Goal: Information Seeking & Learning: Learn about a topic

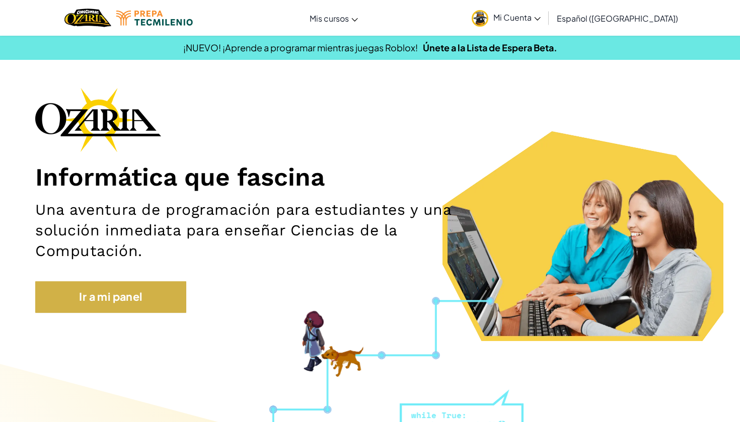
click at [142, 299] on link "Ir a mi panel" at bounding box center [110, 296] width 151 height 31
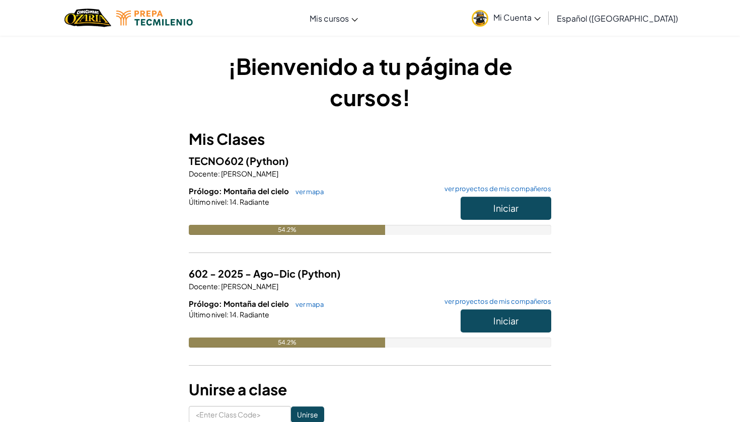
click at [522, 206] on button "Iniciar" at bounding box center [505, 208] width 91 height 23
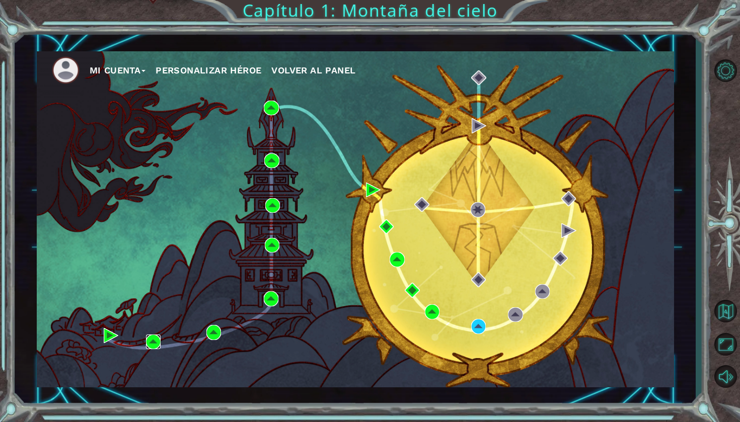
click at [148, 342] on img at bounding box center [153, 342] width 15 height 15
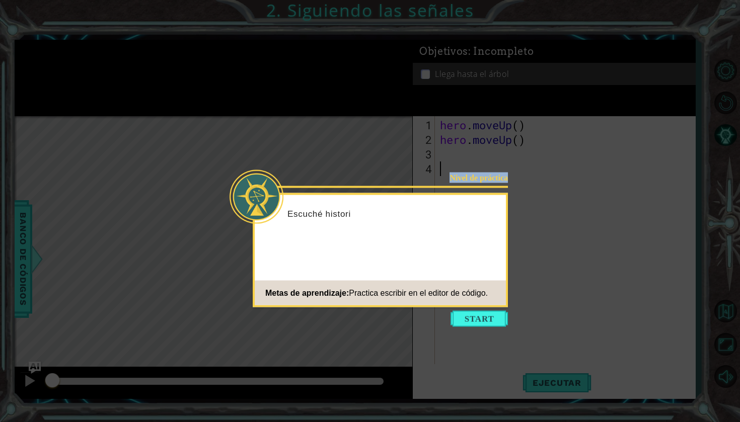
click at [502, 193] on body "1 ההההההההההההההההההההההההההההההההההההההההההההההההההההההההההההההההההההההההההההה…" at bounding box center [370, 211] width 740 height 422
click at [475, 292] on span "Practica escribir en el editor de código." at bounding box center [418, 292] width 139 height 9
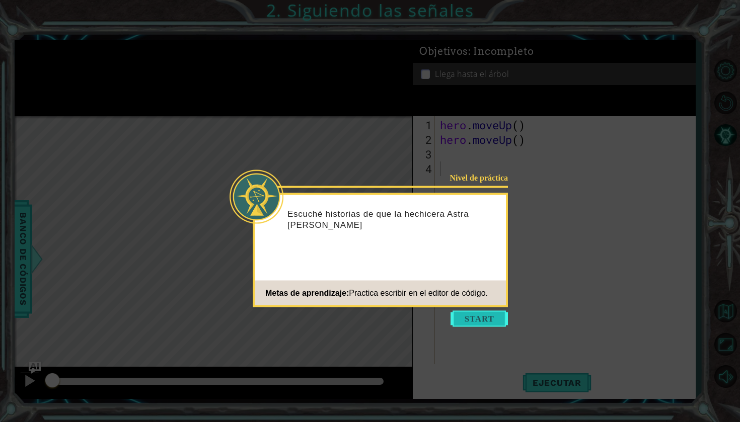
click at [473, 323] on button "Start" at bounding box center [478, 319] width 57 height 16
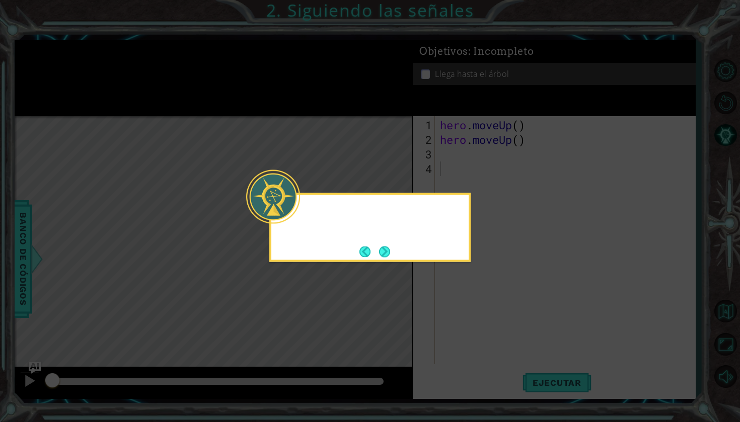
click at [473, 323] on icon at bounding box center [370, 211] width 740 height 422
click at [390, 251] on button "Next" at bounding box center [384, 251] width 11 height 11
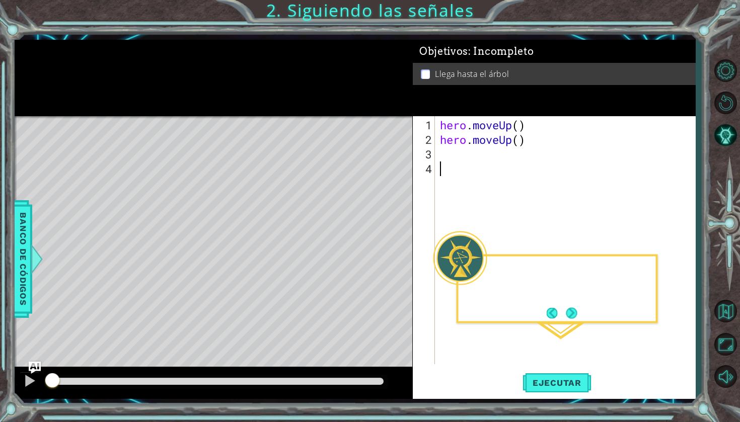
click at [390, 251] on div "Level Map" at bounding box center [247, 264] width 465 height 296
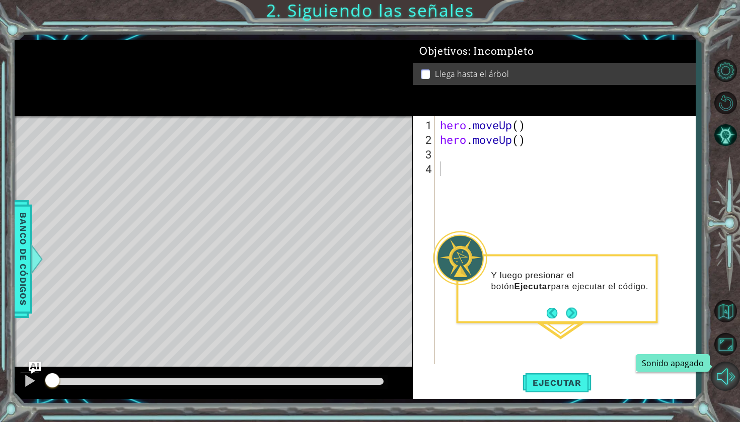
click at [728, 383] on button "Sonido apagado" at bounding box center [725, 376] width 29 height 29
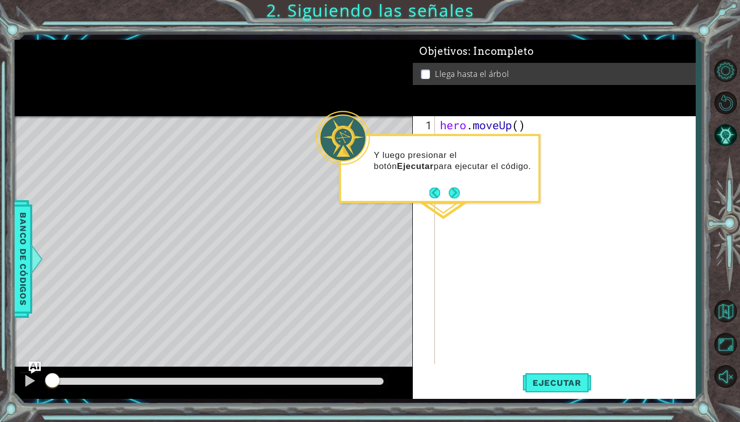
click at [503, 169] on p "Y luego presionar el botón Ejecutar para ejecutar el código." at bounding box center [453, 160] width 158 height 22
click at [538, 387] on span "Ejecutar" at bounding box center [556, 383] width 69 height 10
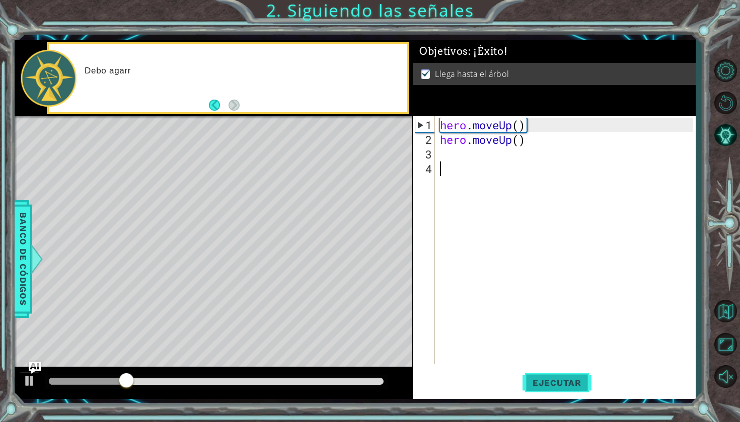
click at [538, 387] on span "Ejecutar" at bounding box center [556, 383] width 69 height 10
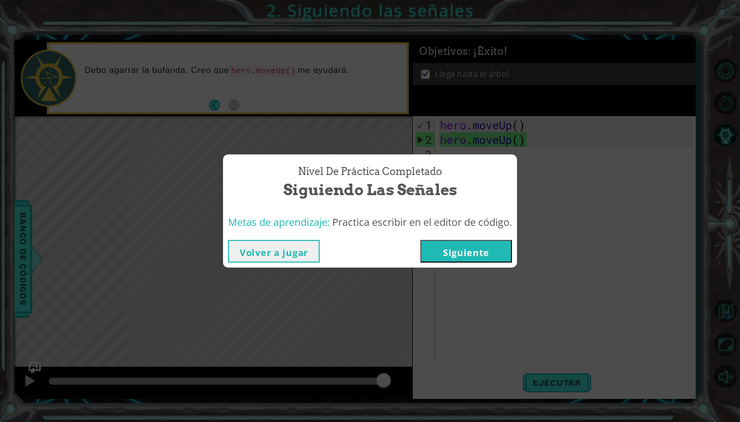
click at [446, 264] on div "Volver a jugar [GEOGRAPHIC_DATA]" at bounding box center [370, 251] width 294 height 33
click at [446, 247] on button "Siguiente" at bounding box center [466, 251] width 92 height 23
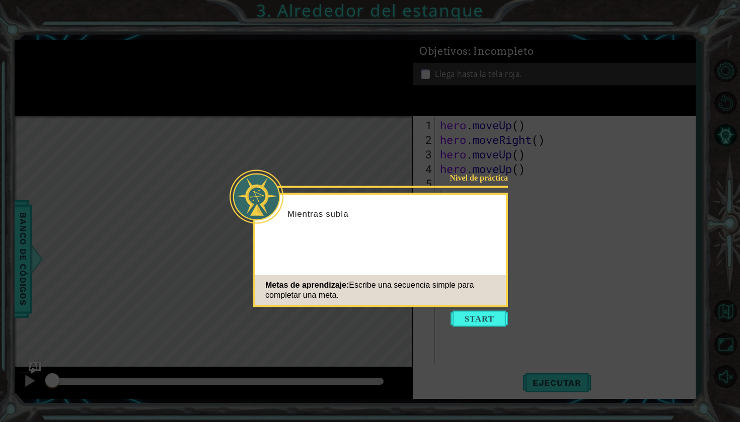
click at [480, 301] on div "Metas de aprendizaje: Escribe una secuencia simple para completar una meta." at bounding box center [380, 290] width 251 height 30
click at [480, 317] on button "Start" at bounding box center [478, 319] width 57 height 16
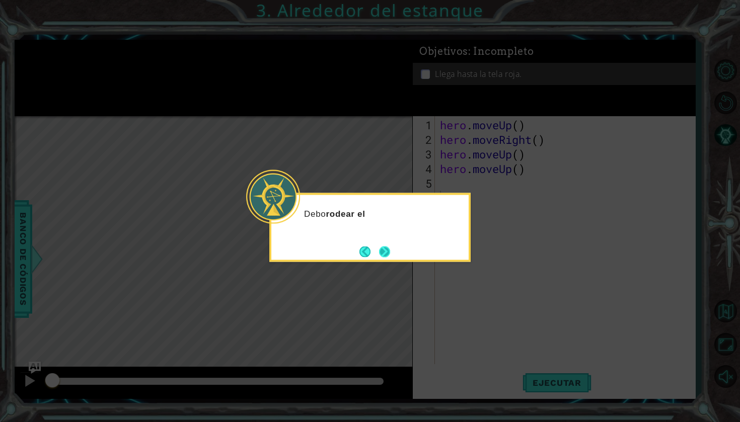
click at [381, 253] on button "Next" at bounding box center [384, 252] width 12 height 12
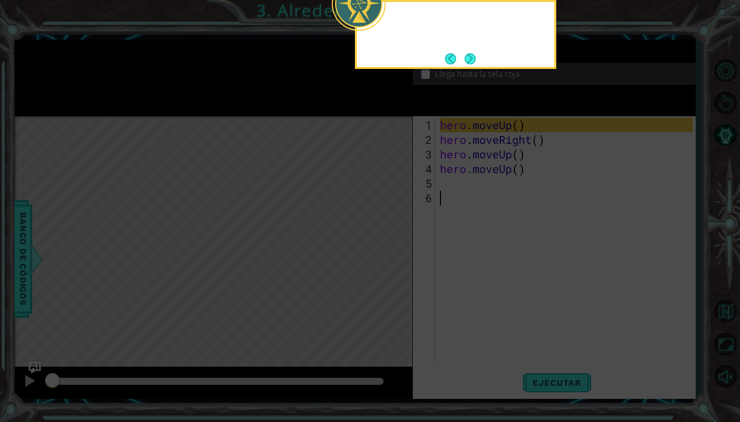
click at [381, 253] on icon at bounding box center [370, 211] width 740 height 422
click at [516, 88] on icon at bounding box center [370, 211] width 740 height 422
click at [457, 53] on button "Back" at bounding box center [455, 58] width 20 height 11
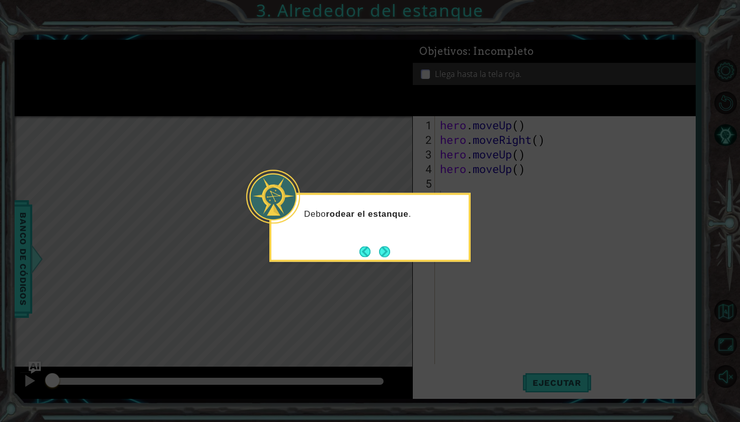
click at [398, 251] on div "Debo rodear el estanque ." at bounding box center [369, 227] width 201 height 69
click at [394, 249] on div "Debo rodear el estanque ." at bounding box center [369, 227] width 201 height 69
click at [387, 249] on button "Next" at bounding box center [385, 252] width 12 height 12
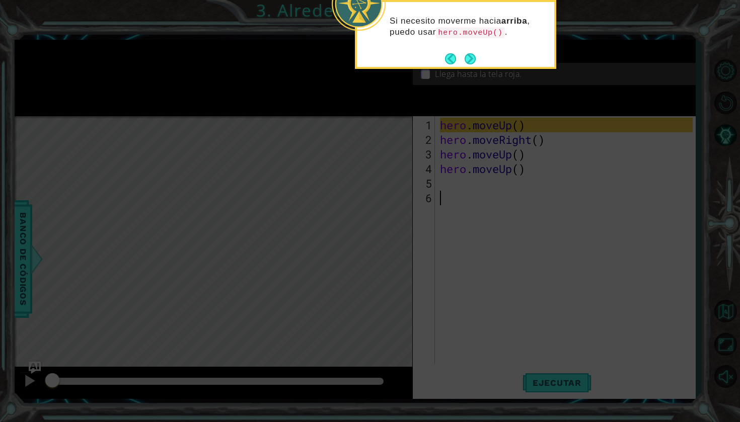
click at [516, 175] on icon at bounding box center [370, 211] width 740 height 422
click at [547, 164] on icon at bounding box center [370, 211] width 740 height 422
click at [464, 56] on button "Next" at bounding box center [470, 58] width 13 height 13
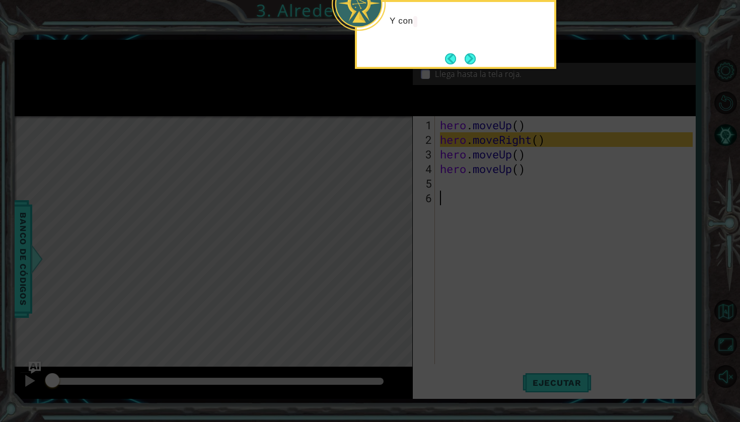
click at [499, 108] on icon at bounding box center [370, 211] width 740 height 422
click at [473, 57] on button "Next" at bounding box center [470, 58] width 11 height 11
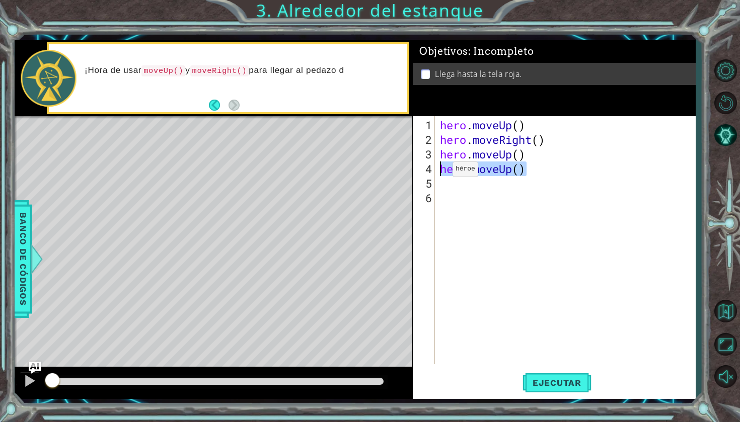
drag, startPoint x: 530, startPoint y: 174, endPoint x: 438, endPoint y: 172, distance: 91.6
click at [438, 172] on div "hero . moveUp ( ) hero . moveRight ( ) hero . moveUp ( ) hero . moveUp ( )" at bounding box center [568, 256] width 260 height 277
type textarea "hero.moveUp()"
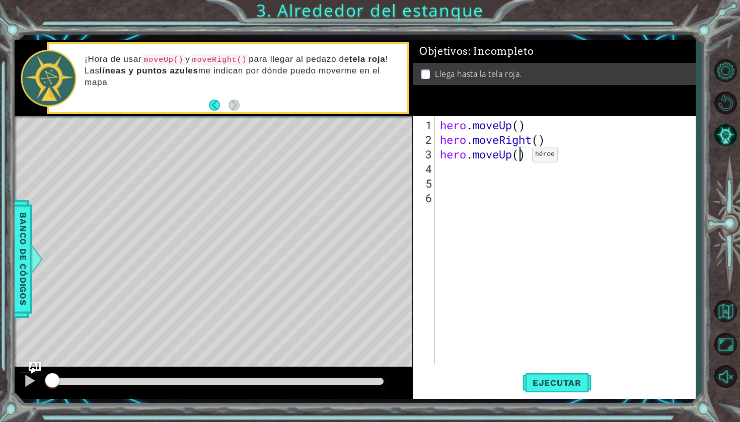
click at [517, 159] on div "hero . moveUp ( ) hero . moveRight ( ) hero . moveUp ( )" at bounding box center [568, 256] width 260 height 277
type textarea "hero.moveUp(2)"
click at [580, 167] on div "hero . moveUp ( ) hero . moveRight ( ) hero . moveUp ( 2 )" at bounding box center [568, 256] width 260 height 277
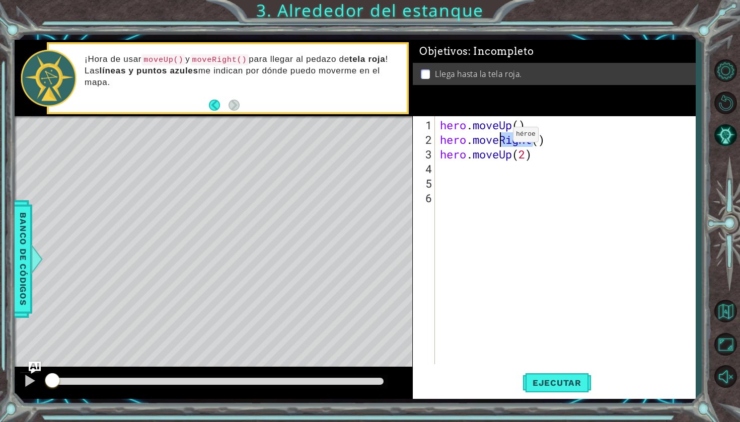
drag, startPoint x: 530, startPoint y: 141, endPoint x: 498, endPoint y: 139, distance: 32.3
click at [498, 139] on div "hero . moveUp ( ) hero . moveRight ( ) hero . moveUp ( 2 )" at bounding box center [568, 256] width 260 height 277
type textarea "hero.moveRight()"
click at [542, 383] on span "Ejecutar" at bounding box center [556, 383] width 69 height 10
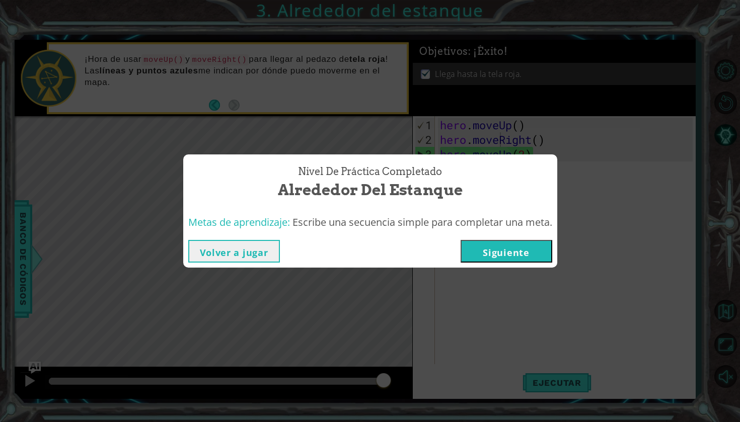
click at [502, 251] on button "Siguiente" at bounding box center [506, 251] width 92 height 23
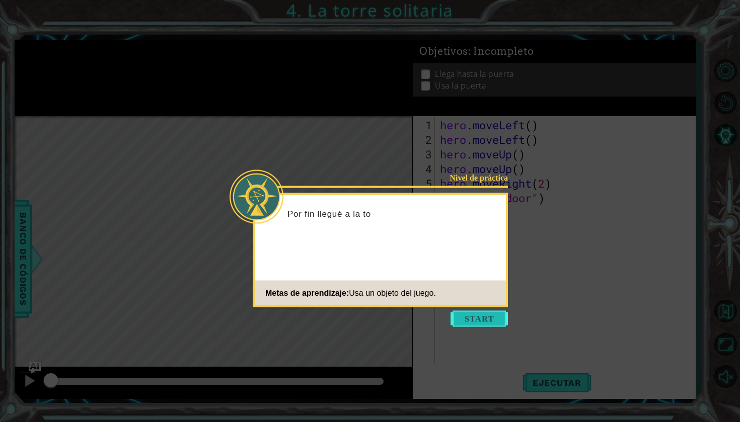
click at [484, 321] on button "Start" at bounding box center [478, 319] width 57 height 16
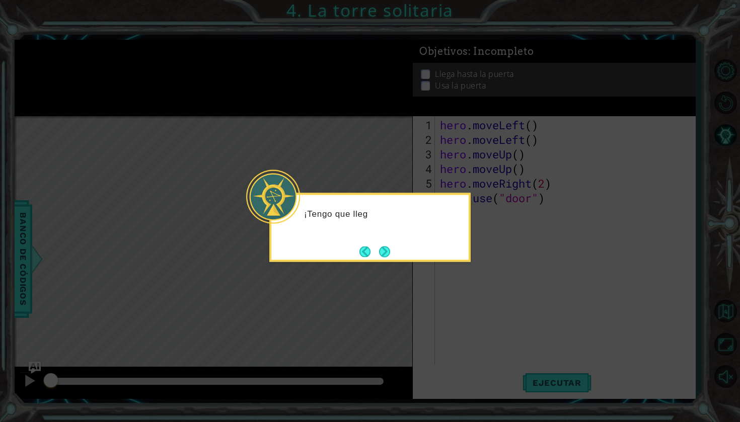
click at [399, 206] on div "¡Tengo que lleg" at bounding box center [369, 219] width 197 height 40
click at [394, 242] on div "¡Tengo que llegar a la" at bounding box center [369, 227] width 201 height 69
click at [393, 258] on div "¡Tengo que llegar a la parte superior de e" at bounding box center [369, 227] width 201 height 69
click at [379, 245] on footer at bounding box center [374, 251] width 31 height 15
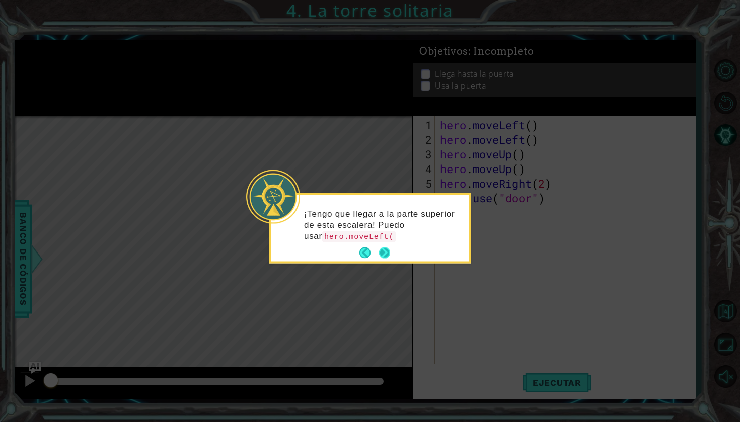
click at [382, 248] on button "Next" at bounding box center [384, 253] width 11 height 11
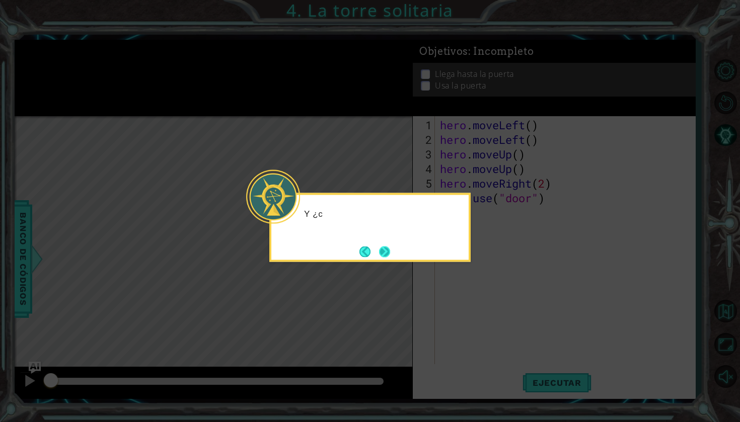
click at [382, 248] on button "Next" at bounding box center [384, 251] width 11 height 11
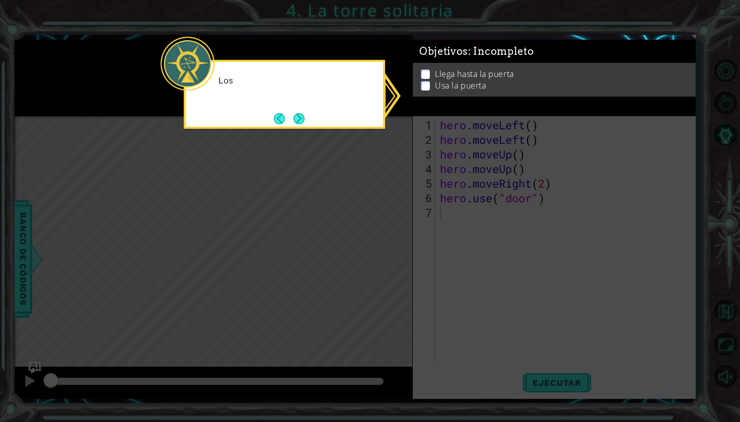
click at [382, 248] on icon at bounding box center [370, 211] width 740 height 422
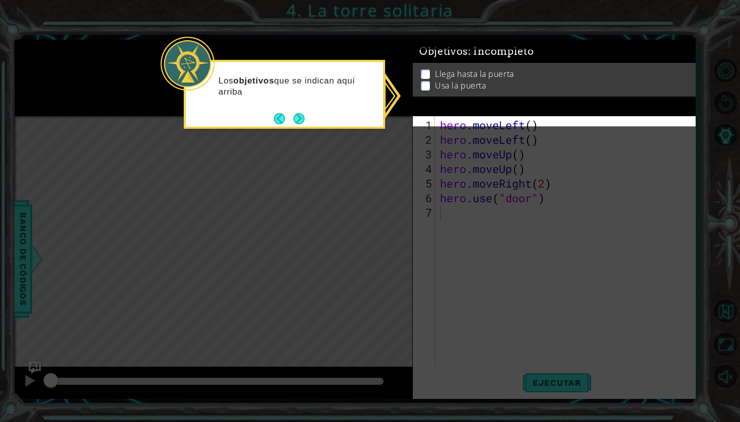
click at [532, 53] on div "Objetivos : Incompleto" at bounding box center [554, 57] width 283 height 23
click at [302, 118] on button "Next" at bounding box center [299, 120] width 12 height 12
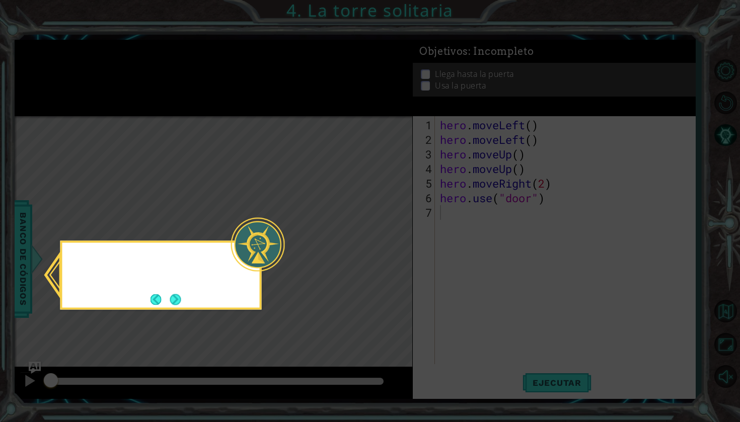
click at [302, 118] on icon at bounding box center [370, 211] width 740 height 422
click at [173, 300] on button "Next" at bounding box center [175, 299] width 11 height 11
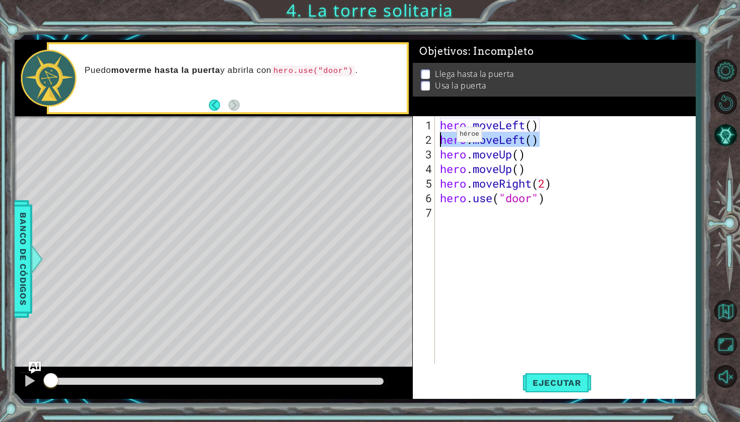
drag, startPoint x: 541, startPoint y: 138, endPoint x: 442, endPoint y: 137, distance: 98.7
click at [442, 137] on div "hero . moveLeft ( ) hero . moveLeft ( ) hero . moveUp ( ) hero . moveUp ( ) her…" at bounding box center [568, 256] width 260 height 277
type textarea "hero.moveLeft()"
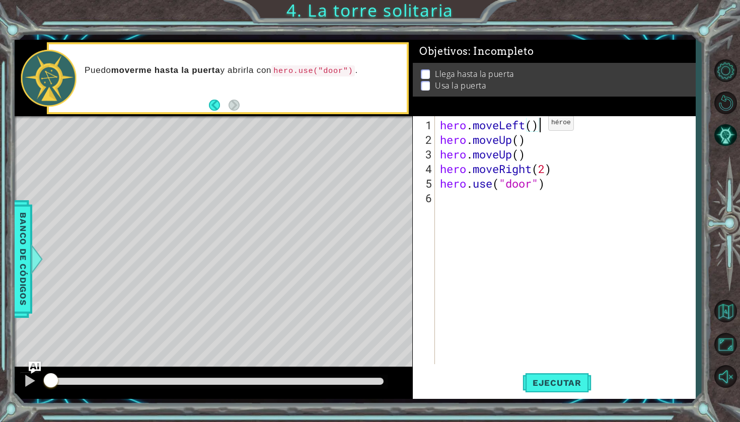
click at [533, 127] on div "hero . moveLeft ( ) hero . moveUp ( ) hero . moveUp ( ) hero . moveRight ( 2 ) …" at bounding box center [568, 256] width 260 height 277
click at [521, 143] on div "hero . moveLeft ( 2 ) hero . moveUp ( ) hero . moveUp ( ) hero . moveRight ( 2 …" at bounding box center [568, 256] width 260 height 277
drag, startPoint x: 528, startPoint y: 151, endPoint x: 438, endPoint y: 150, distance: 90.6
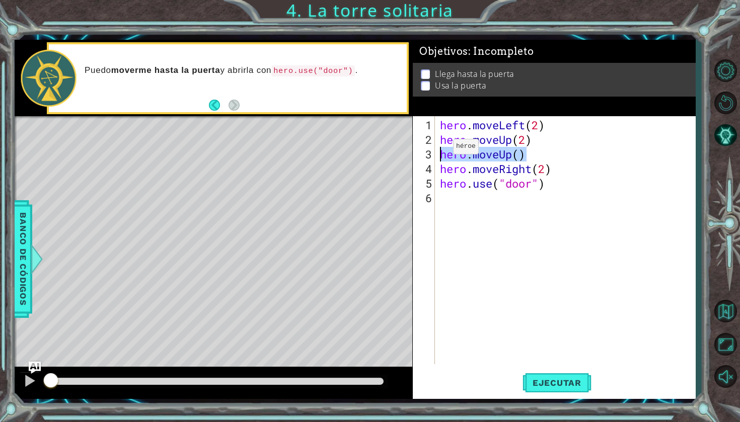
click at [438, 150] on div "hero . moveLeft ( 2 ) hero . moveUp ( 2 ) hero . moveUp ( ) hero . moveRight ( …" at bounding box center [568, 256] width 260 height 277
type textarea "hero.moveUp()"
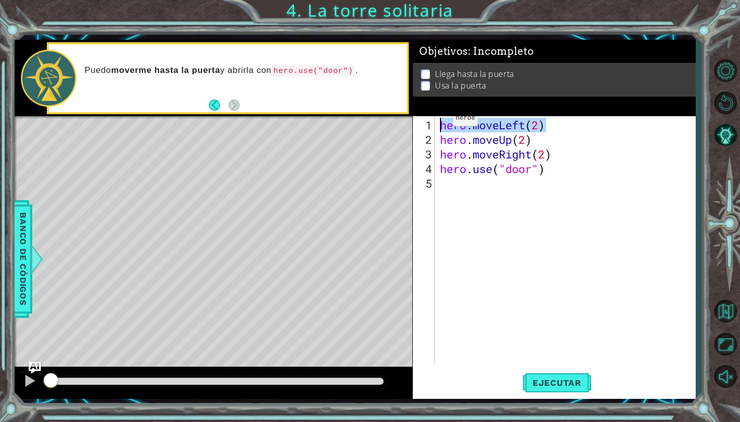
drag, startPoint x: 556, startPoint y: 127, endPoint x: 435, endPoint y: 120, distance: 121.5
click at [435, 120] on div "hero.moveUp(2) 1 2 3 4 5 hero . moveLeft ( 2 ) hero . moveUp ( 2 ) hero . moveR…" at bounding box center [553, 240] width 280 height 248
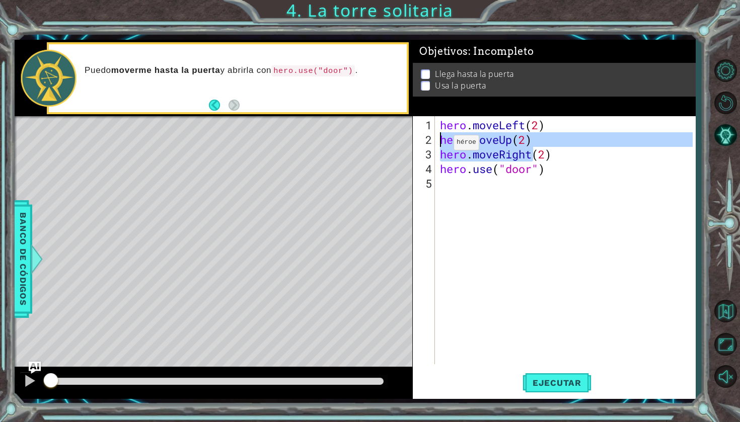
drag, startPoint x: 534, startPoint y: 148, endPoint x: 437, endPoint y: 143, distance: 97.3
click at [437, 143] on div "hero.moveLeft(2) 1 2 3 4 5 hero . moveLeft ( 2 ) hero . moveUp ( 2 ) hero . mov…" at bounding box center [553, 240] width 280 height 248
click at [566, 160] on div "hero . moveLeft ( 2 ) hero . moveUp ( 2 ) hero . moveRight ( 2 ) hero . use ( "…" at bounding box center [568, 256] width 260 height 277
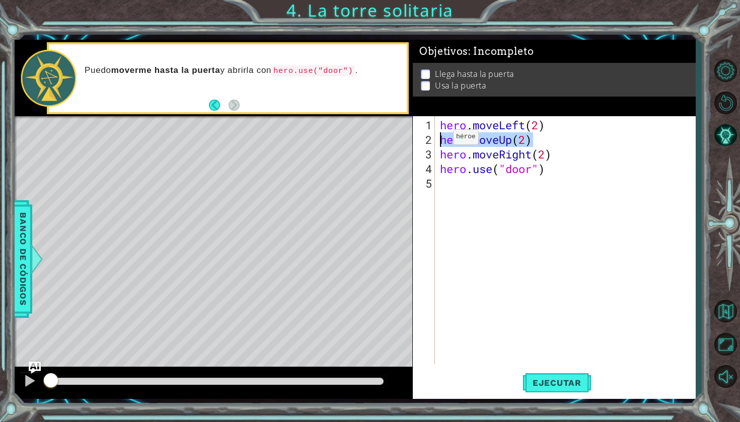
drag, startPoint x: 551, startPoint y: 136, endPoint x: 435, endPoint y: 138, distance: 115.3
click at [435, 138] on div "hero.moveRight(2) 1 2 3 4 5 hero . moveLeft ( 2 ) hero . moveUp ( 2 ) hero . mo…" at bounding box center [553, 240] width 280 height 248
drag, startPoint x: 558, startPoint y: 159, endPoint x: 434, endPoint y: 153, distance: 124.0
click at [434, 153] on div "hero.moveUp(2) 1 2 3 4 5 hero . moveLeft ( 2 ) hero . moveUp ( 2 ) hero . moveR…" at bounding box center [553, 240] width 280 height 248
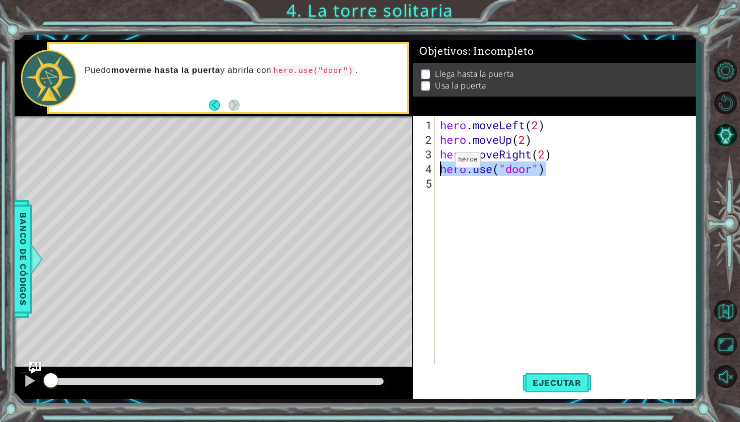
drag, startPoint x: 554, startPoint y: 173, endPoint x: 423, endPoint y: 162, distance: 130.8
click at [423, 162] on div "hero.moveRight(2) 1 2 3 4 5 hero . moveLeft ( 2 ) hero . moveUp ( 2 ) hero . mo…" at bounding box center [553, 240] width 280 height 248
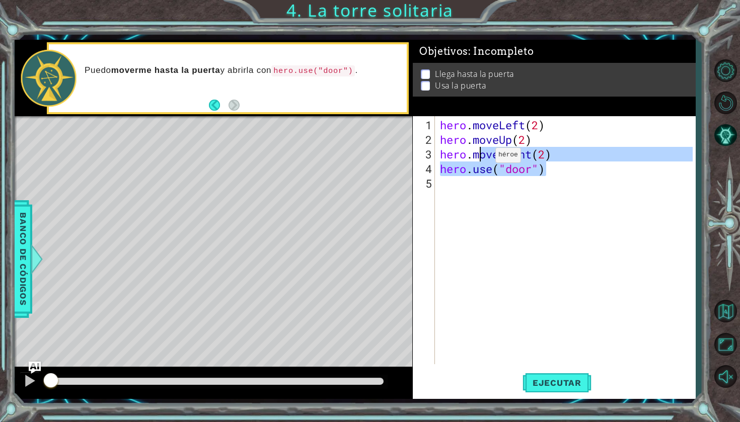
drag, startPoint x: 566, startPoint y: 163, endPoint x: 480, endPoint y: 159, distance: 86.2
click at [480, 159] on div "hero . moveLeft ( 2 ) hero . moveUp ( 2 ) hero . moveRight ( 2 ) hero . use ( "…" at bounding box center [568, 256] width 260 height 277
type textarea "hero.moveRight(2) hero.use("door")"
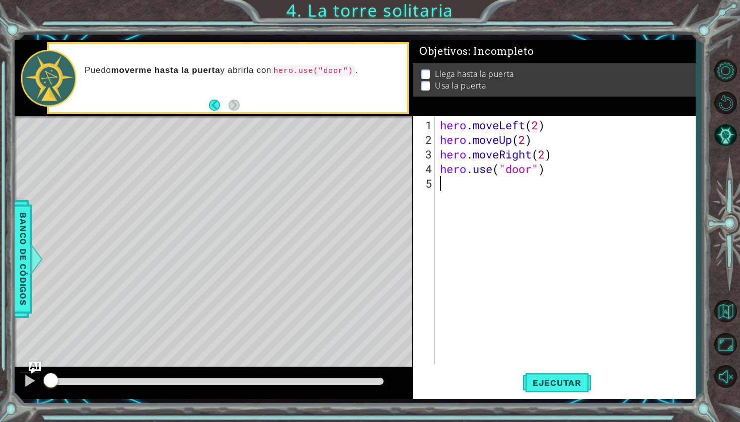
click at [558, 185] on div "hero . moveLeft ( 2 ) hero . moveUp ( 2 ) hero . moveRight ( 2 ) hero . use ( "…" at bounding box center [568, 256] width 260 height 277
drag, startPoint x: 547, startPoint y: 173, endPoint x: 417, endPoint y: 172, distance: 129.8
click at [417, 172] on div "1 2 3 4 5 hero . moveLeft ( 2 ) hero . moveUp ( 2 ) hero . moveRight ( 2 ) hero…" at bounding box center [553, 240] width 280 height 248
type textarea "hero.use("door")"
click at [551, 392] on button "Ejecutar" at bounding box center [556, 383] width 69 height 28
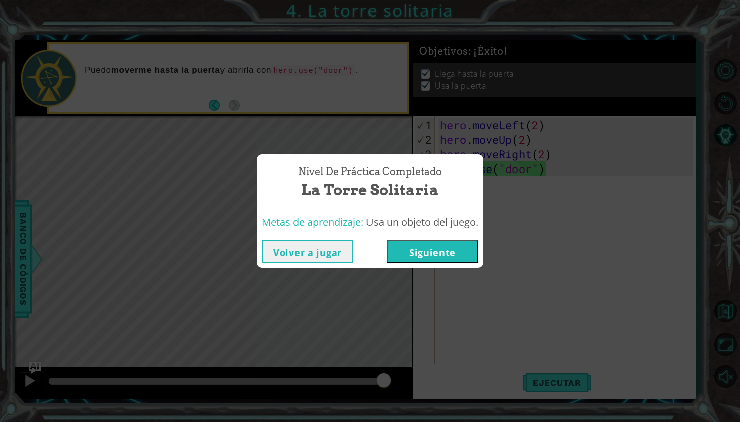
click at [413, 252] on button "Siguiente" at bounding box center [433, 251] width 92 height 23
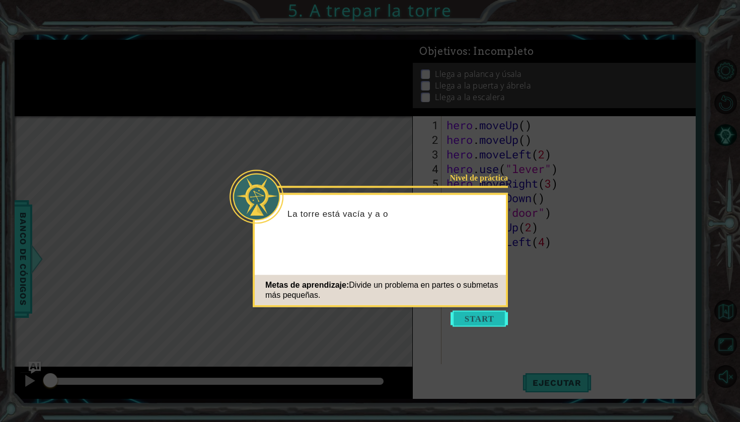
click at [491, 320] on button "Start" at bounding box center [478, 319] width 57 height 16
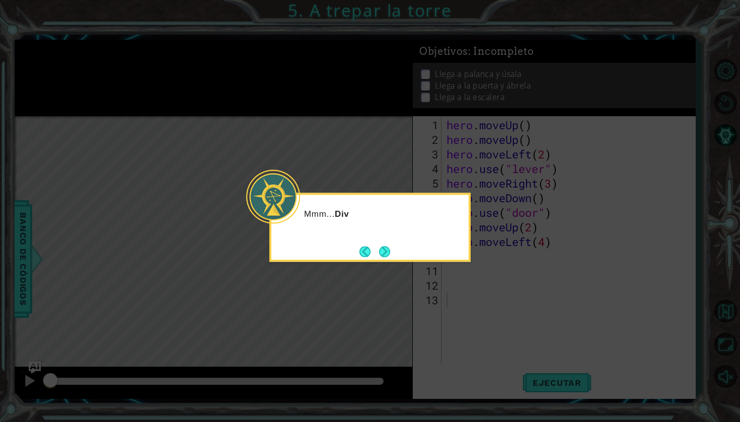
click at [434, 229] on div "Mmm... Div" at bounding box center [369, 219] width 197 height 40
click at [380, 249] on button "Next" at bounding box center [385, 252] width 12 height 12
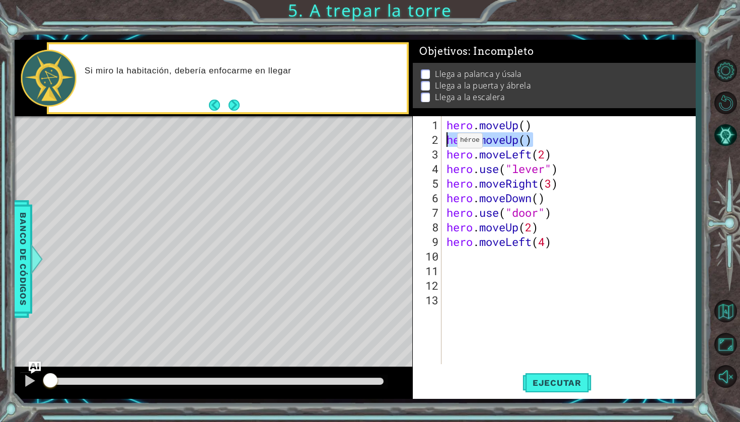
drag, startPoint x: 536, startPoint y: 142, endPoint x: 449, endPoint y: 145, distance: 87.6
click at [449, 145] on div "hero . moveUp ( ) hero . moveUp ( ) hero . moveLeft ( 2 ) hero . use ( "lever" …" at bounding box center [570, 256] width 253 height 277
type textarea "hero.moveUp()"
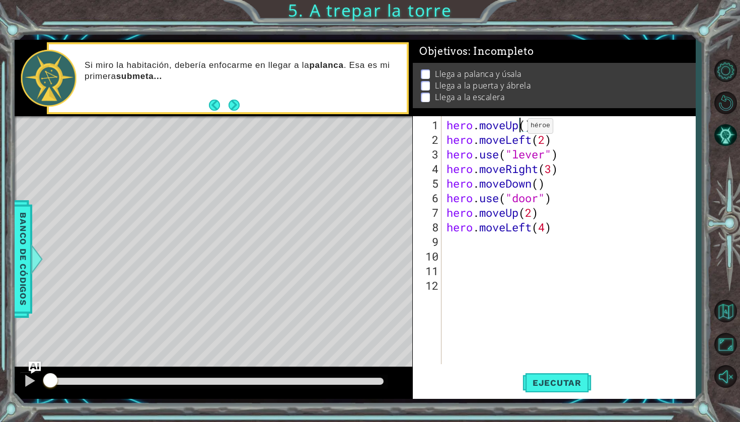
click at [519, 130] on div "hero . moveUp ( ) hero . moveLeft ( 2 ) hero . use ( "lever" ) hero . moveRight…" at bounding box center [570, 256] width 253 height 277
click at [524, 130] on div "hero . moveUp ( ) hero . moveLeft ( 2 ) hero . use ( "lever" ) hero . moveRight…" at bounding box center [570, 256] width 253 height 277
drag, startPoint x: 544, startPoint y: 124, endPoint x: 431, endPoint y: 128, distance: 112.3
click at [431, 128] on div "hero.moveUp(2) 1 2 3 4 5 6 7 8 9 10 11 12 hero . moveUp ( 2 ) hero . moveLeft (…" at bounding box center [553, 240] width 280 height 248
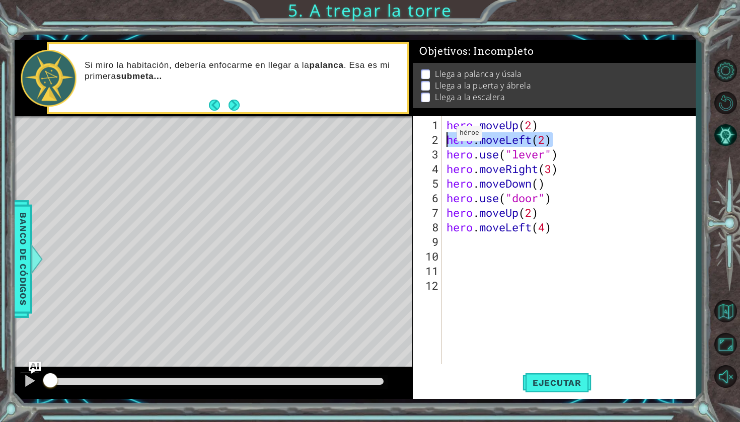
drag, startPoint x: 572, startPoint y: 138, endPoint x: 420, endPoint y: 141, distance: 151.5
click at [420, 141] on div "hero.moveUp(2) 1 2 3 4 5 6 7 8 9 10 11 12 hero . moveUp ( 2 ) hero . moveLeft (…" at bounding box center [553, 240] width 280 height 248
paste textarea "Up"
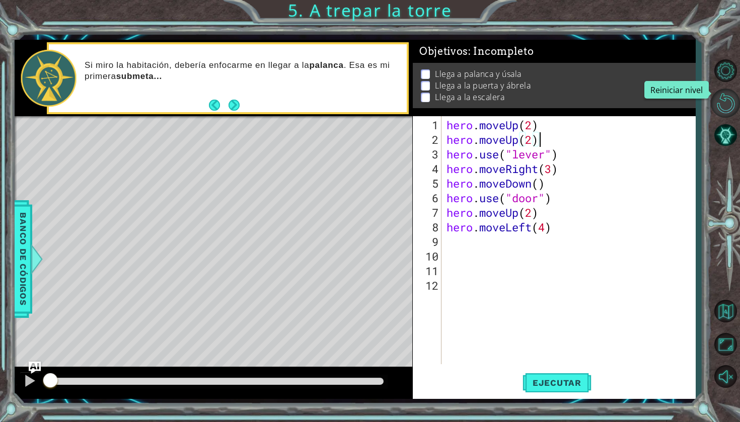
click at [731, 104] on button "Reiniciar nivel" at bounding box center [725, 103] width 29 height 29
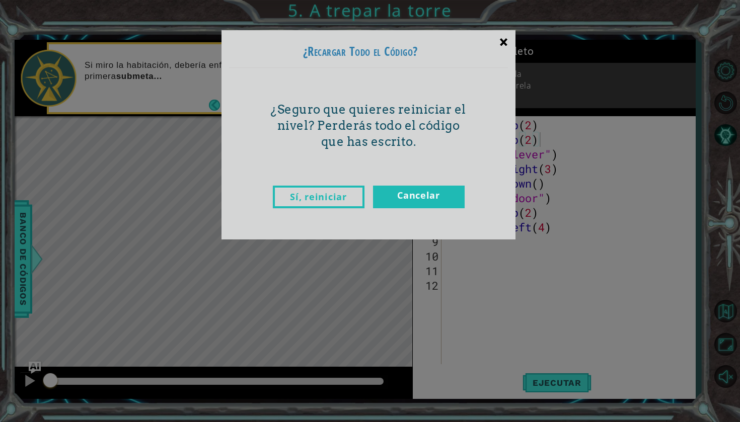
click at [497, 47] on div "×" at bounding box center [504, 41] width 24 height 29
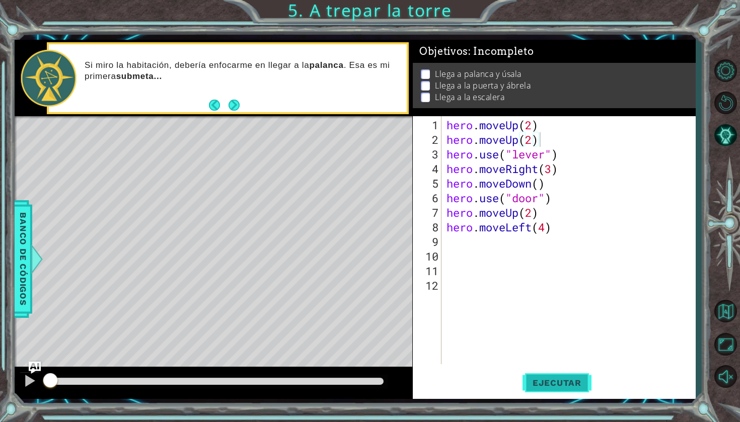
click at [546, 387] on span "Ejecutar" at bounding box center [556, 383] width 69 height 10
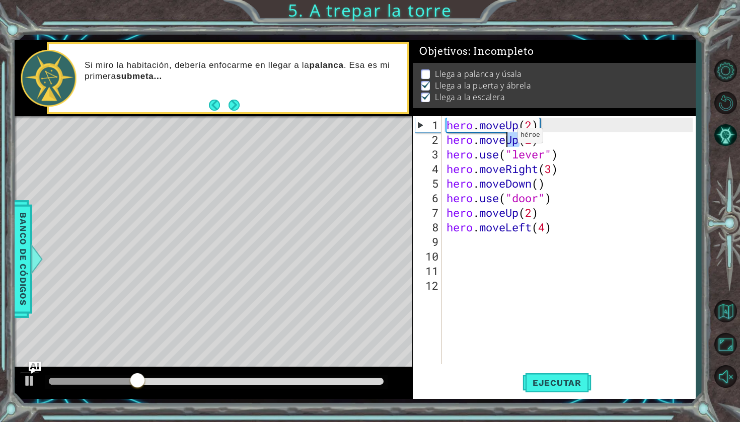
drag, startPoint x: 519, startPoint y: 140, endPoint x: 507, endPoint y: 139, distance: 11.7
click at [507, 139] on div "hero . moveUp ( 2 ) hero . moveUp ( 2 ) hero . use ( "lever" ) hero . moveRight…" at bounding box center [570, 256] width 253 height 277
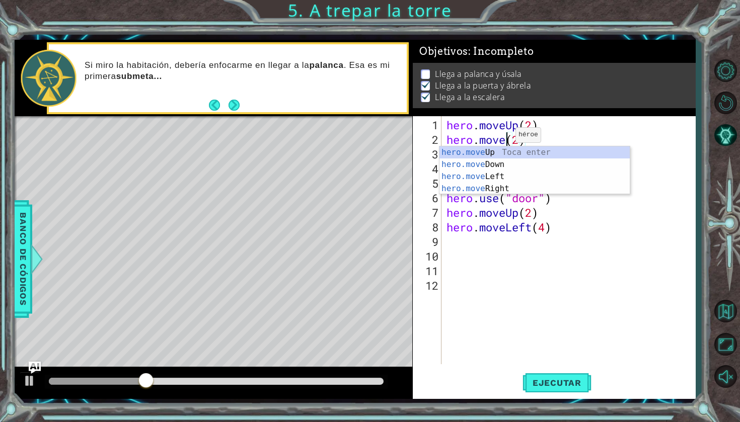
scroll to position [0, 3]
click at [505, 188] on div "hero.move Up Toca enter hero.move Down Toca enter hero.move Left Toca enter her…" at bounding box center [534, 182] width 190 height 72
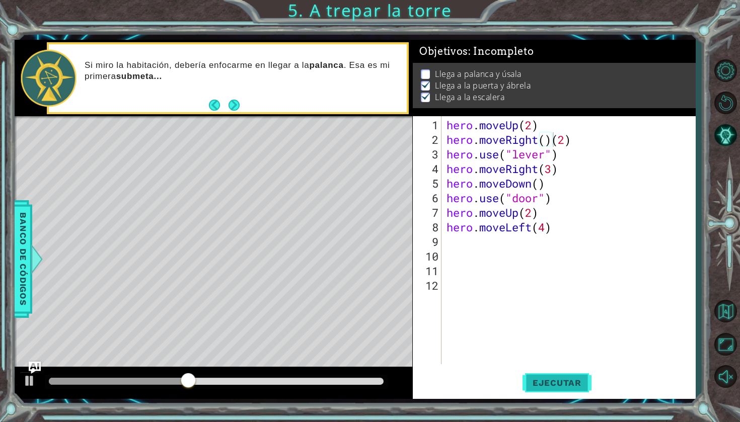
click at [560, 380] on span "Ejecutar" at bounding box center [556, 383] width 69 height 10
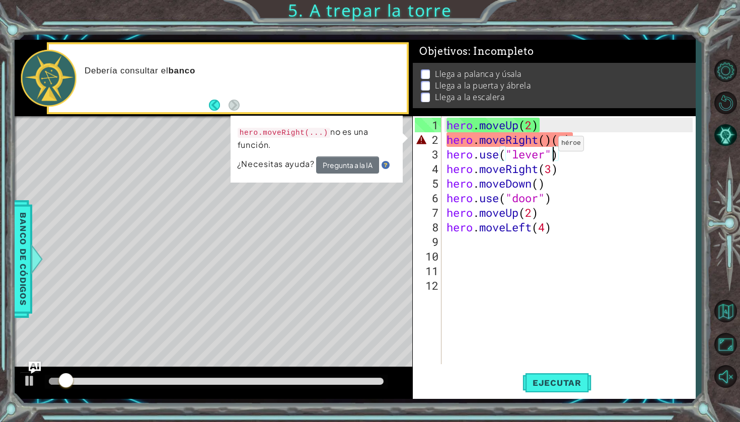
click at [550, 147] on div "hero . moveUp ( 2 ) hero . moveRight ( ) ( 2 ) hero . use ( "lever" ) hero . mo…" at bounding box center [570, 256] width 253 height 277
click at [550, 143] on div "hero . moveUp ( 2 ) hero . moveRight ( ) ( 2 ) hero . use ( "lever" ) hero . mo…" at bounding box center [570, 256] width 253 height 277
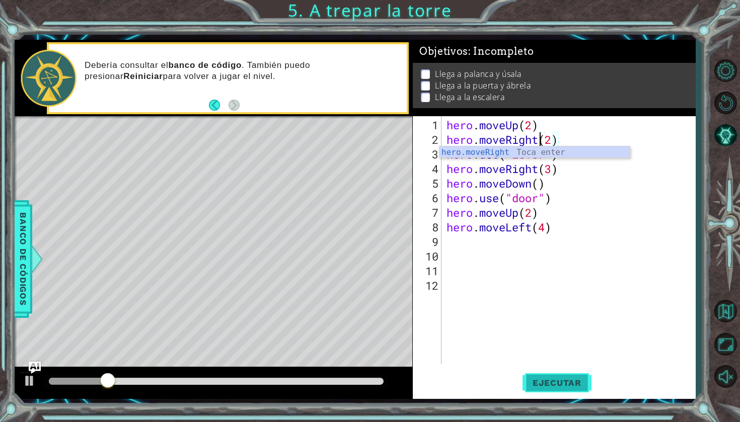
click at [550, 386] on span "Ejecutar" at bounding box center [556, 383] width 69 height 10
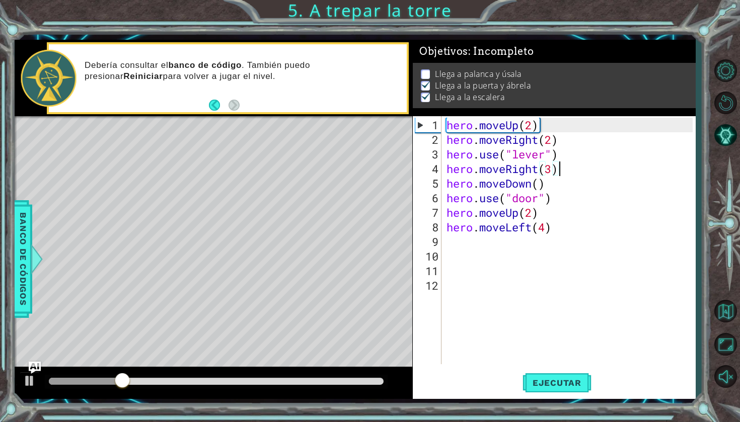
click at [578, 166] on div "hero . moveUp ( 2 ) hero . moveRight ( 2 ) hero . use ( "lever" ) hero . moveRi…" at bounding box center [570, 256] width 253 height 277
type textarea "hero.moveRight(3)"
click at [564, 241] on div "hero . moveUp ( 2 ) hero . moveRight ( 2 ) hero . use ( "lever" ) hero . moveRi…" at bounding box center [570, 256] width 253 height 277
click at [550, 379] on span "Ejecutar" at bounding box center [556, 383] width 69 height 10
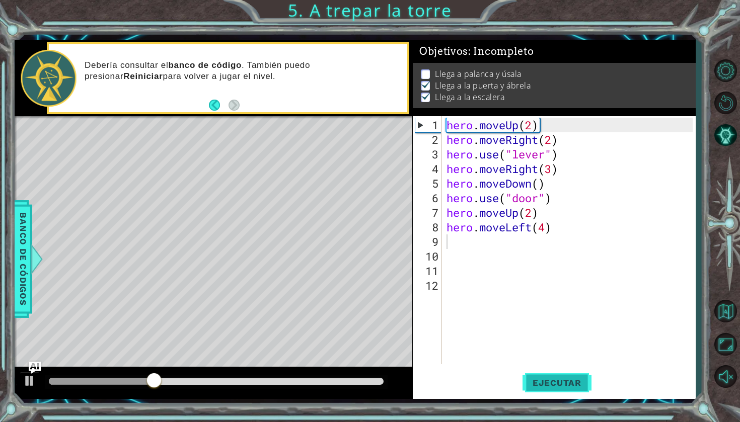
click at [547, 390] on button "Ejecutar" at bounding box center [556, 383] width 69 height 28
click at [562, 387] on span "Ejecutar" at bounding box center [556, 383] width 69 height 10
click at [535, 381] on span "Ejecutar" at bounding box center [556, 383] width 69 height 10
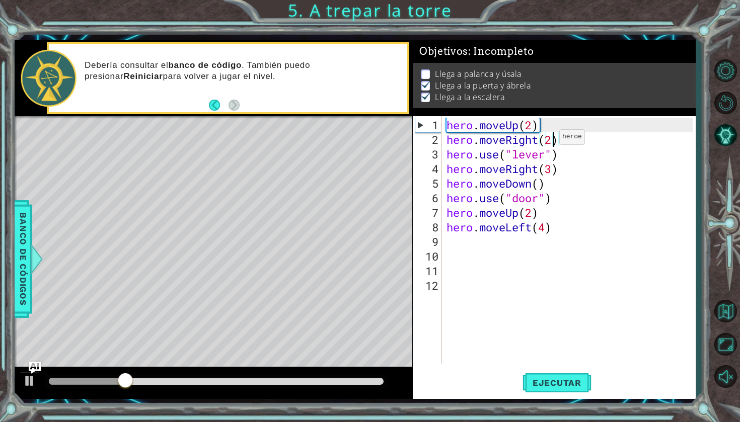
click at [551, 141] on div "hero . moveUp ( 2 ) hero . moveRight ( 2 ) hero . use ( "lever" ) hero . moveRi…" at bounding box center [570, 256] width 253 height 277
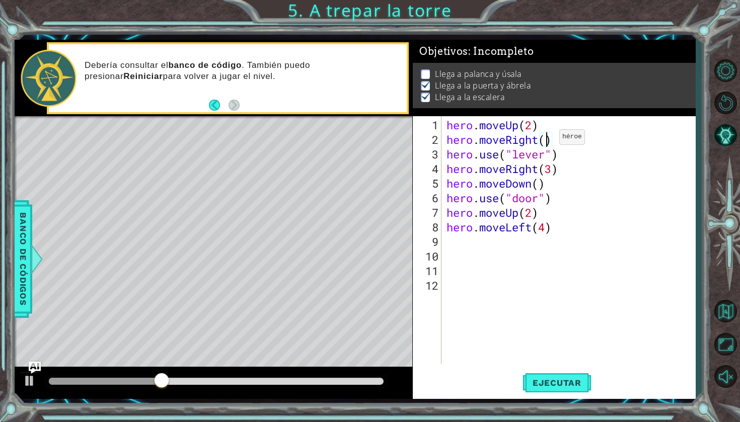
scroll to position [0, 5]
drag, startPoint x: 536, startPoint y: 142, endPoint x: 509, endPoint y: 140, distance: 27.7
click at [508, 140] on div "hero . moveUp ( 2 ) hero . moveRight ( 2 ) hero . use ( "lever" ) hero . moveRi…" at bounding box center [570, 256] width 253 height 277
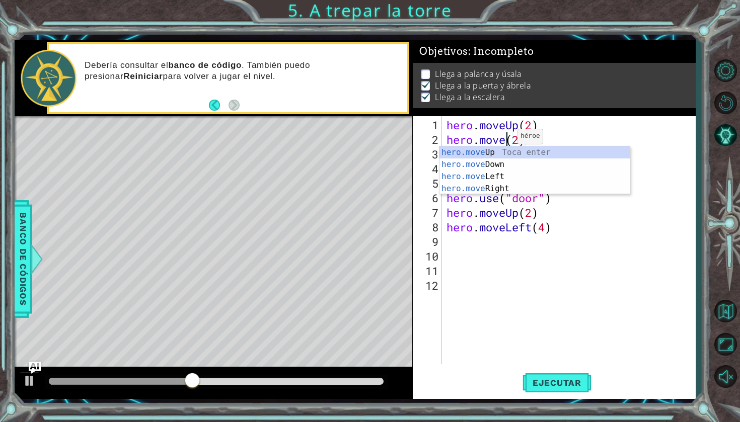
scroll to position [0, 3]
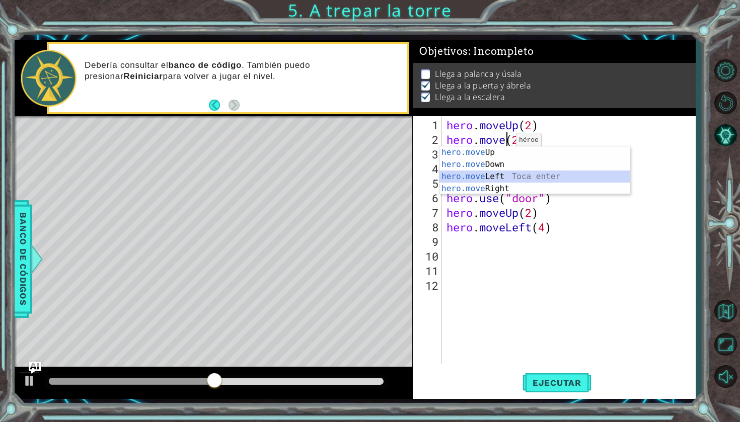
click at [495, 173] on div "hero.move Up Toca enter hero.move Down Toca enter hero.move Left Toca enter her…" at bounding box center [534, 182] width 190 height 72
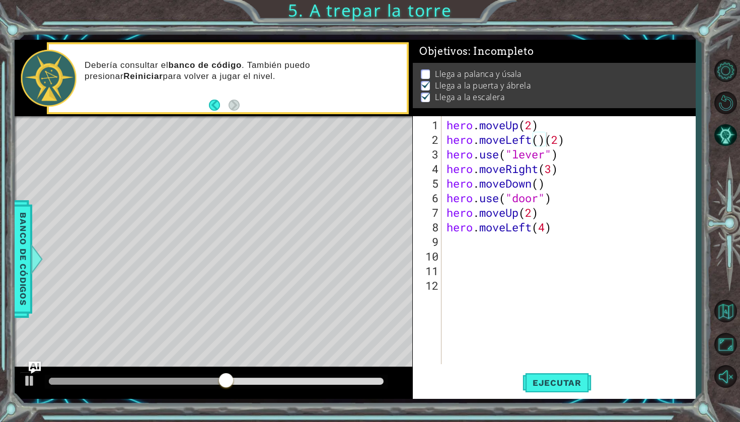
click at [546, 401] on div "1 ההההההההההההההההההההההההההההההההההההההההההההההההההההההההההההההההההההההההההההה…" at bounding box center [355, 219] width 680 height 371
click at [546, 395] on button "Ejecutar" at bounding box center [556, 383] width 69 height 28
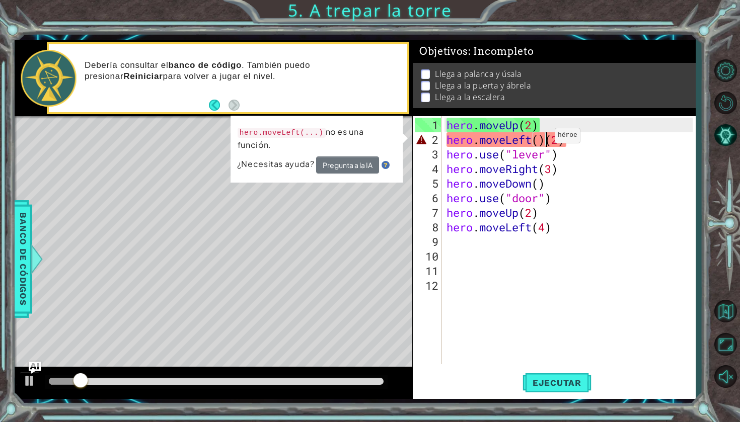
click at [546, 139] on div "hero . moveUp ( 2 ) hero . moveLeft ( ) ( 2 ) hero . use ( "lever" ) hero . mov…" at bounding box center [570, 256] width 253 height 277
drag, startPoint x: 546, startPoint y: 139, endPoint x: 538, endPoint y: 139, distance: 7.6
click at [538, 139] on div "hero . moveUp ( 2 ) hero . moveLeft ( ) ( 2 ) hero . use ( "lever" ) hero . mov…" at bounding box center [570, 256] width 253 height 277
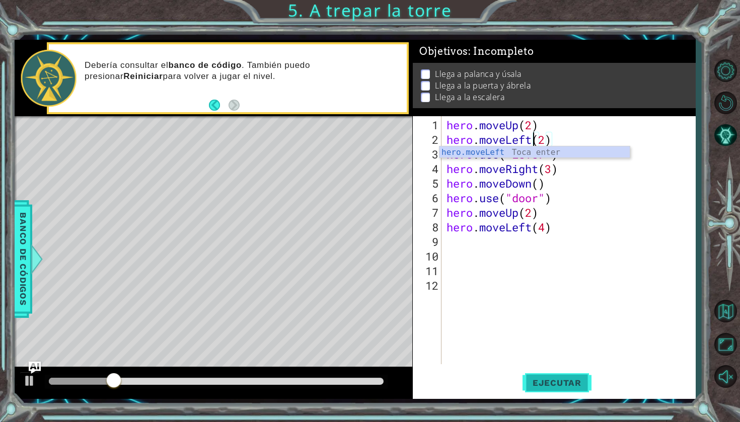
click at [547, 394] on button "Ejecutar" at bounding box center [556, 383] width 69 height 28
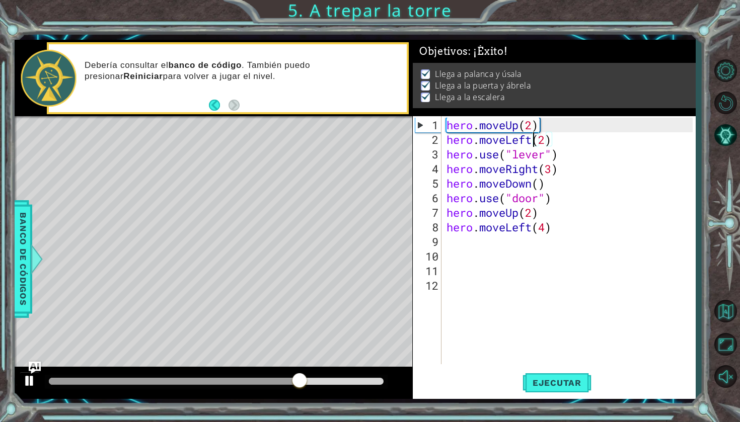
click at [24, 379] on div at bounding box center [29, 380] width 13 height 13
click at [25, 380] on div at bounding box center [29, 380] width 13 height 13
drag, startPoint x: 552, startPoint y: 141, endPoint x: 440, endPoint y: 137, distance: 111.8
click at [440, 137] on div "hero.moveLeft(2) 1 2 3 4 5 6 7 8 9 10 11 12 hero . moveUp ( 2 ) hero . moveLeft…" at bounding box center [553, 240] width 280 height 248
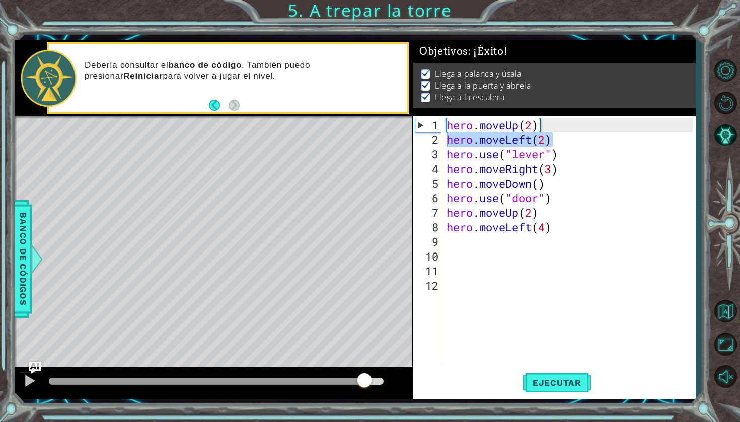
click at [576, 408] on div "1 ההההההההההההההההההההההההההההההההההההההההההההההההההההההההההההההההההההההההההההה…" at bounding box center [370, 211] width 740 height 422
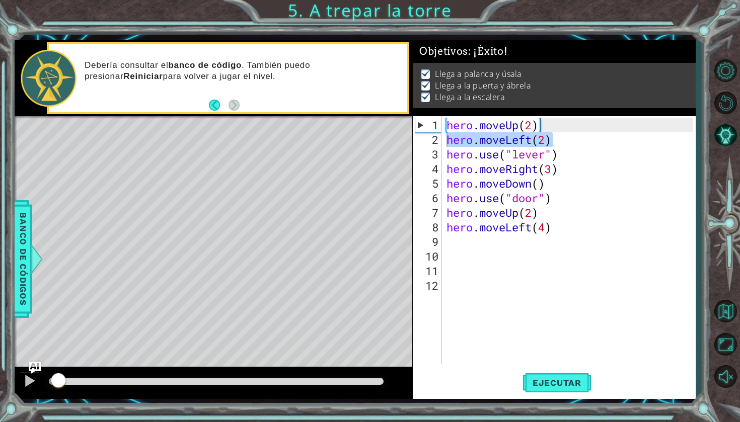
click at [58, 380] on div at bounding box center [53, 381] width 9 height 7
drag, startPoint x: 58, startPoint y: 380, endPoint x: 9, endPoint y: 376, distance: 49.9
click at [26, 382] on div at bounding box center [29, 380] width 13 height 13
click at [25, 382] on div at bounding box center [29, 380] width 13 height 13
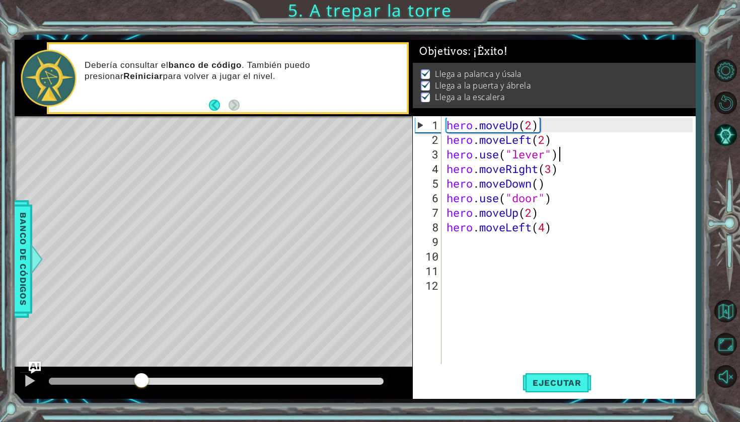
click at [563, 148] on div "hero . moveUp ( 2 ) hero . moveLeft ( 2 ) hero . use ( "lever" ) hero . moveRig…" at bounding box center [570, 256] width 253 height 277
click at [563, 138] on div "hero . moveUp ( 2 ) hero . moveLeft ( 2 ) hero . use ( "lever" ) hero . moveRig…" at bounding box center [570, 256] width 253 height 277
type textarea "hero.moveLeft(2)"
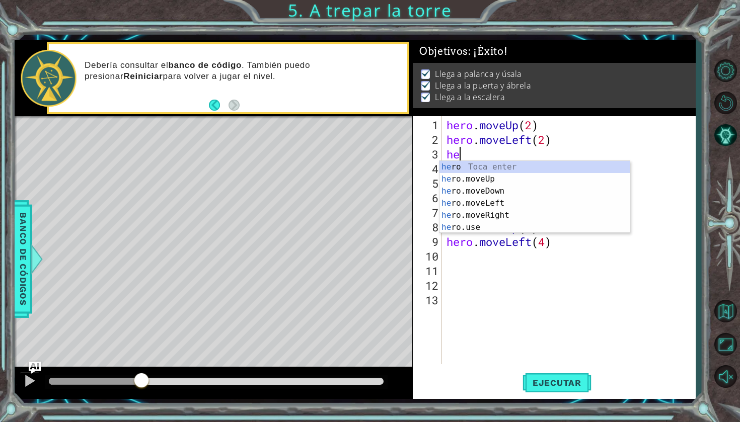
type textarea "her"
click at [523, 218] on div "her o Toca enter her o.moveUp Toca enter her o.moveDown Toca enter her o.moveLe…" at bounding box center [534, 209] width 190 height 97
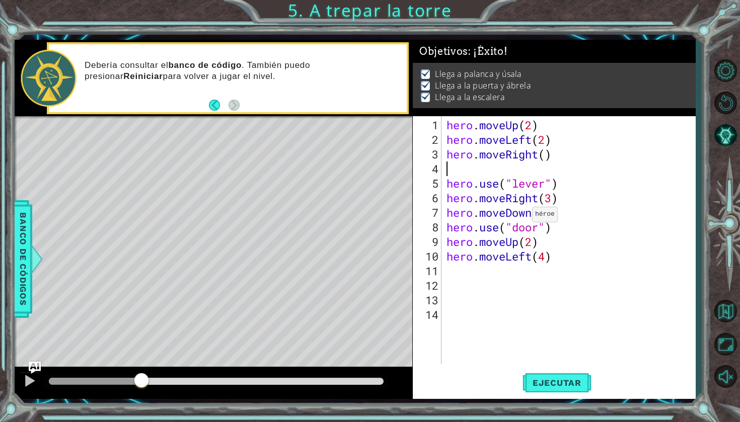
type textarea "hero.moveRight()"
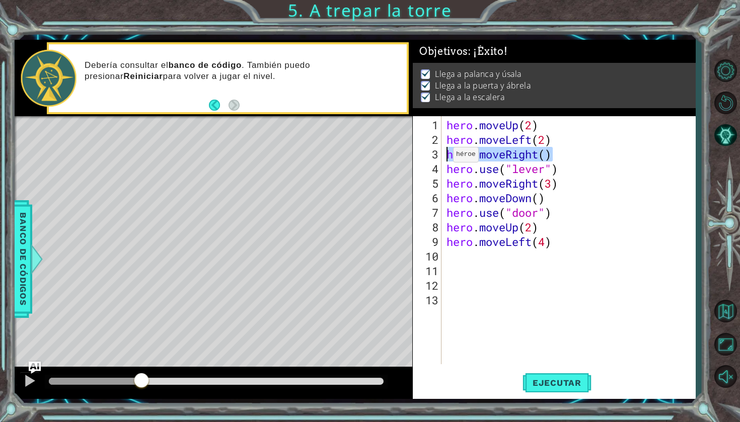
drag, startPoint x: 546, startPoint y: 159, endPoint x: 429, endPoint y: 155, distance: 116.3
click at [429, 155] on div "hero.moveRight() 1 2 3 4 5 6 7 8 9 10 11 12 13 hero . moveUp ( 2 ) hero . moveL…" at bounding box center [553, 240] width 280 height 248
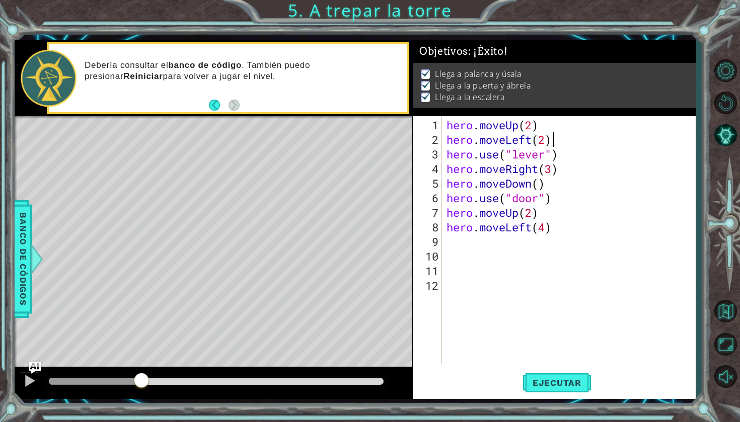
click at [555, 158] on div "hero . moveUp ( 2 ) hero . moveLeft ( 2 ) hero . use ( "lever" ) hero . moveRig…" at bounding box center [570, 256] width 253 height 277
click at [554, 168] on div "hero . moveUp ( 2 ) hero . moveLeft ( 2 ) hero . use ( "lever" ) hero . moveRig…" at bounding box center [570, 256] width 253 height 277
click at [536, 375] on button "Ejecutar" at bounding box center [556, 383] width 69 height 28
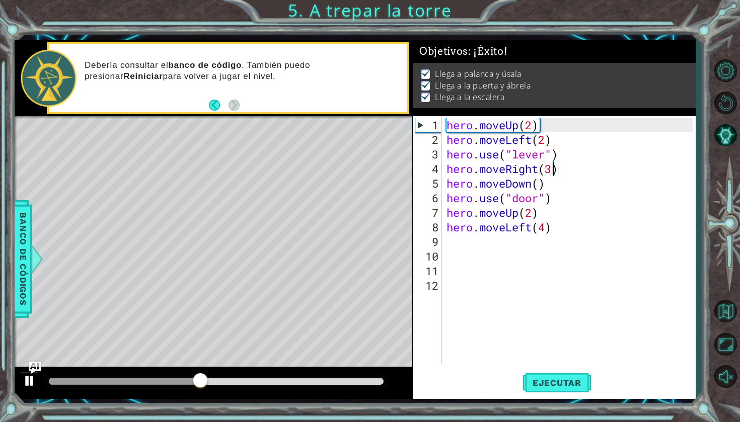
click at [29, 375] on div at bounding box center [29, 380] width 13 height 13
drag, startPoint x: 559, startPoint y: 160, endPoint x: 426, endPoint y: 156, distance: 132.9
click at [426, 156] on div "hero.moveRight(3) 1 2 3 4 5 6 7 8 9 10 11 12 hero . moveUp ( 2 ) hero . moveLef…" at bounding box center [553, 240] width 280 height 248
drag, startPoint x: 556, startPoint y: 173, endPoint x: 435, endPoint y: 173, distance: 120.8
click at [435, 173] on div "hero.use("lever") 1 2 3 4 5 6 7 8 9 10 11 12 hero . moveUp ( 2 ) hero . moveLef…" at bounding box center [553, 240] width 280 height 248
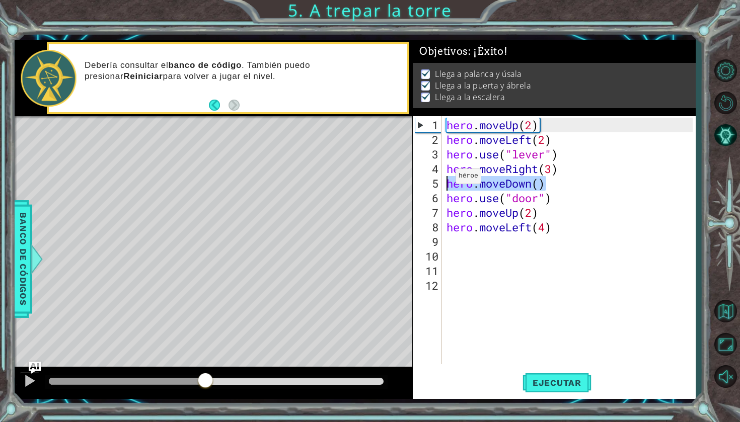
drag, startPoint x: 556, startPoint y: 183, endPoint x: 436, endPoint y: 186, distance: 119.3
click at [436, 186] on div "hero.moveRight(3) 1 2 3 4 5 6 7 8 9 10 11 12 hero . moveUp ( 2 ) hero . moveLef…" at bounding box center [553, 240] width 280 height 248
drag, startPoint x: 556, startPoint y: 205, endPoint x: 511, endPoint y: 232, distance: 52.6
click at [509, 230] on div "hero . moveUp ( 2 ) hero . moveLeft ( 2 ) hero . use ( "lever" ) hero . moveRig…" at bounding box center [570, 256] width 253 height 277
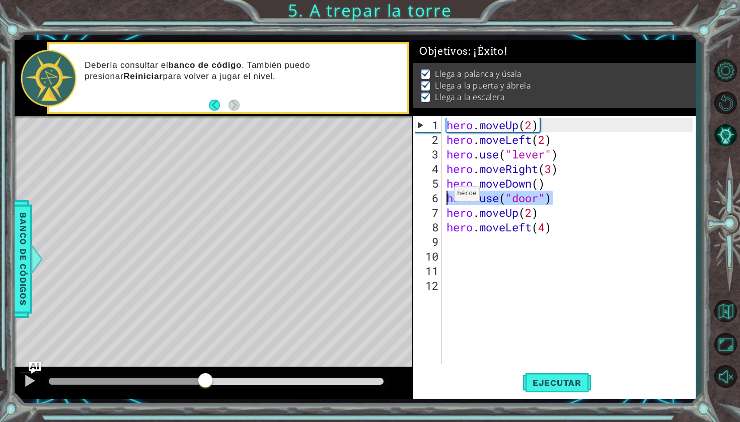
drag, startPoint x: 562, startPoint y: 198, endPoint x: 430, endPoint y: 199, distance: 132.4
click at [430, 199] on div "hero.moveUp(2) hero.moveLeft(4) 1 2 3 4 5 6 7 8 9 10 11 12 hero . moveUp ( 2 ) …" at bounding box center [553, 240] width 280 height 248
drag, startPoint x: 538, startPoint y: 217, endPoint x: 428, endPoint y: 215, distance: 110.2
click at [428, 215] on div "hero.use("door") 1 2 3 4 5 6 7 8 9 10 11 12 hero . moveUp ( 2 ) hero . moveLeft…" at bounding box center [553, 240] width 280 height 248
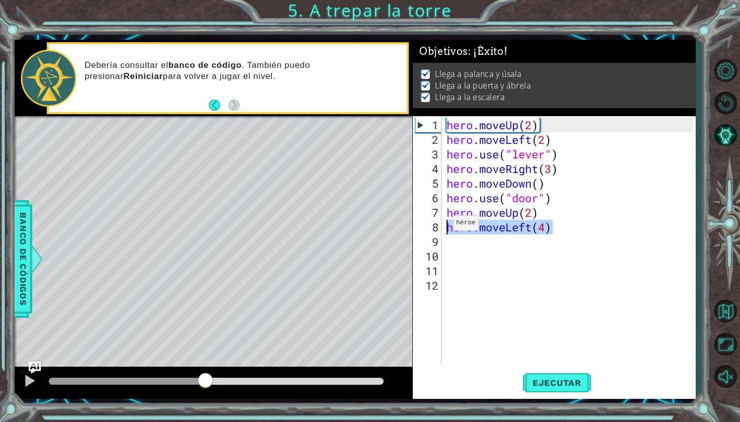
drag, startPoint x: 557, startPoint y: 225, endPoint x: 444, endPoint y: 225, distance: 112.7
click at [444, 225] on div "hero . moveUp ( 2 ) hero . moveLeft ( 2 ) hero . use ( "lever" ) hero . moveRig…" at bounding box center [568, 240] width 248 height 248
click at [532, 386] on span "Ejecutar" at bounding box center [556, 383] width 69 height 10
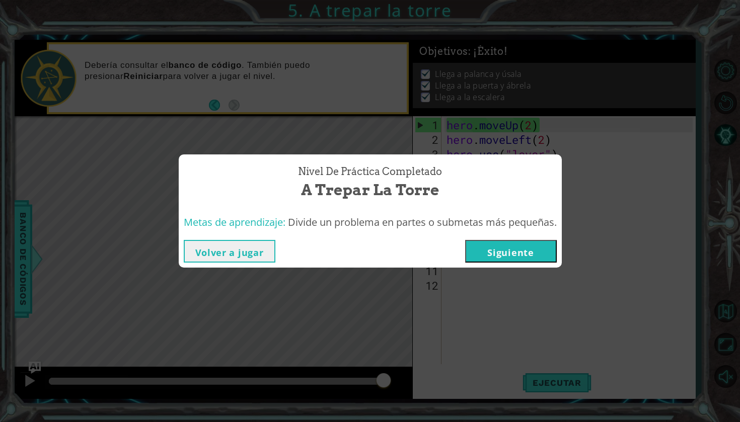
click at [263, 249] on button "Volver a jugar" at bounding box center [230, 251] width 92 height 23
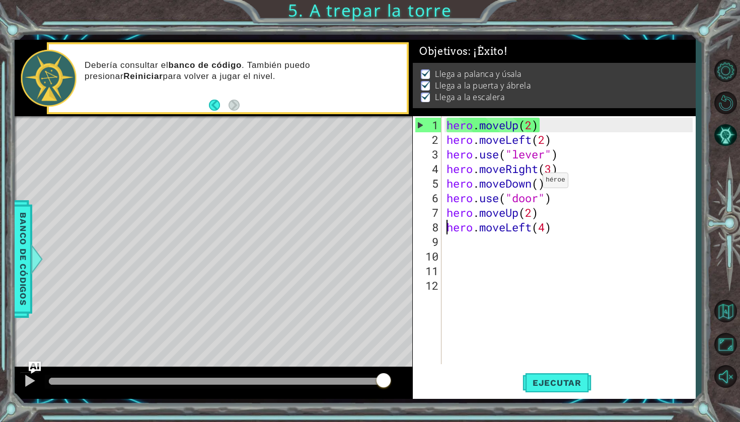
click at [534, 185] on div "hero . moveUp ( 2 ) hero . moveLeft ( 2 ) hero . use ( "lever" ) hero . moveRig…" at bounding box center [570, 256] width 253 height 277
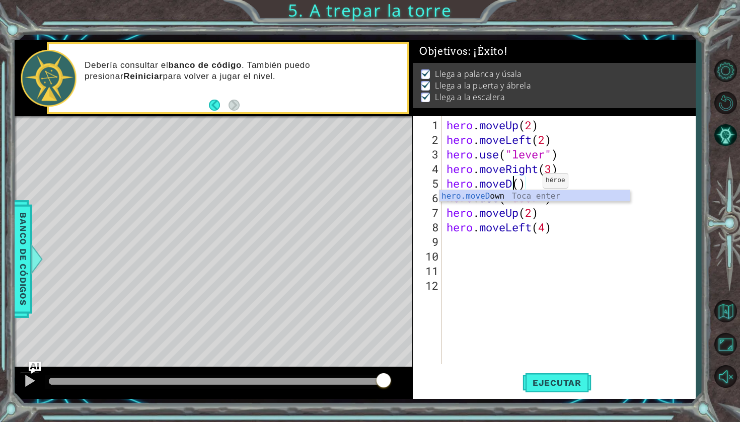
scroll to position [0, 3]
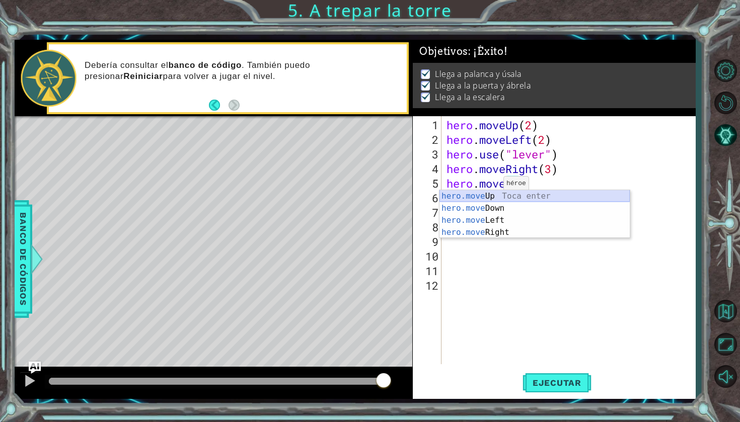
click at [493, 196] on div "hero.move Up Toca enter hero.move Down Toca enter hero.move Left Toca enter her…" at bounding box center [534, 226] width 190 height 72
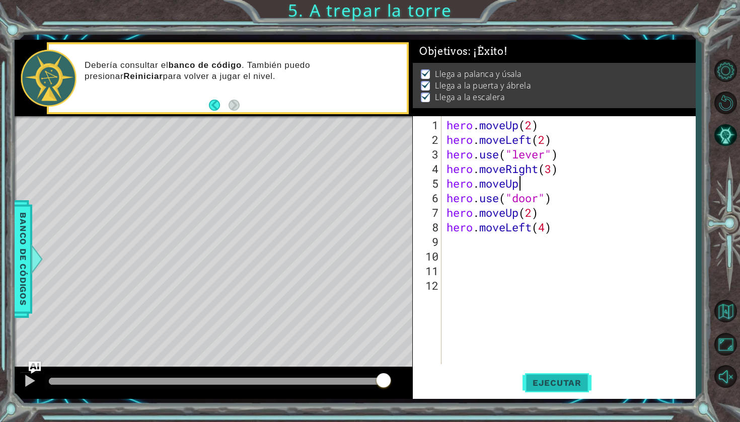
click at [541, 394] on button "Ejecutar" at bounding box center [556, 383] width 69 height 28
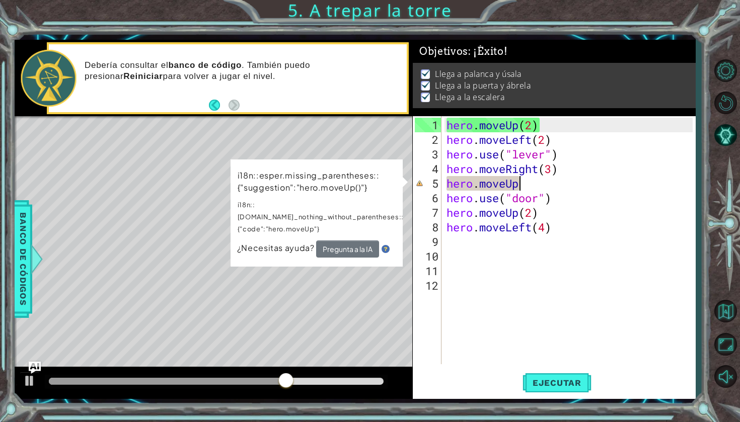
click at [366, 241] on button "Pregunta a la IA" at bounding box center [347, 249] width 63 height 17
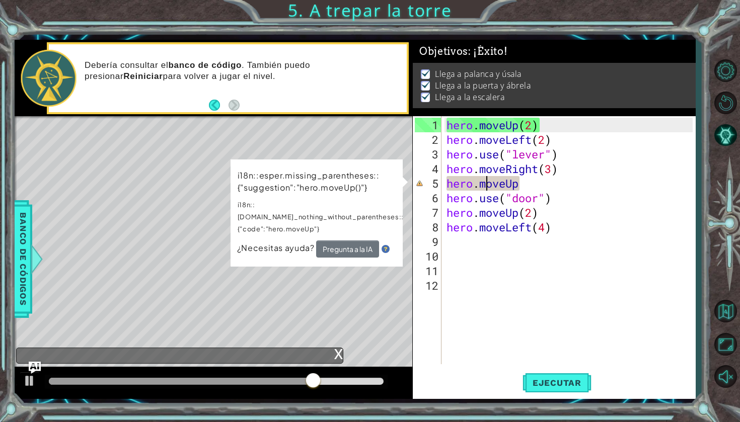
click at [487, 185] on div "hero . moveUp ( 2 ) hero . moveLeft ( 2 ) hero . use ( "lever" ) hero . moveRig…" at bounding box center [570, 256] width 253 height 277
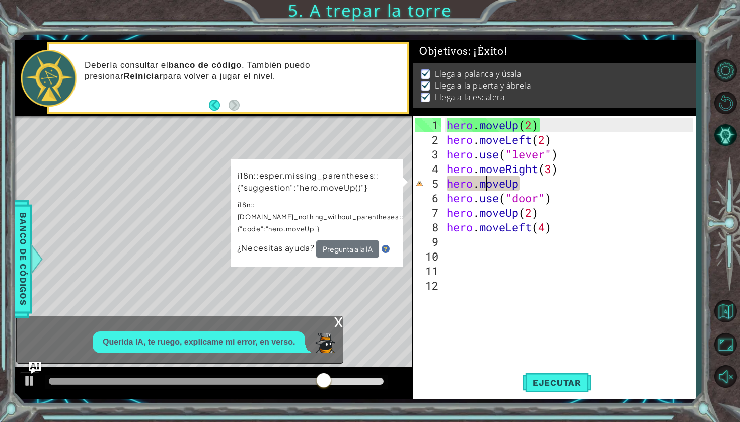
click at [526, 181] on div "hero . moveUp ( 2 ) hero . moveLeft ( 2 ) hero . use ( "lever" ) hero . moveRig…" at bounding box center [570, 256] width 253 height 277
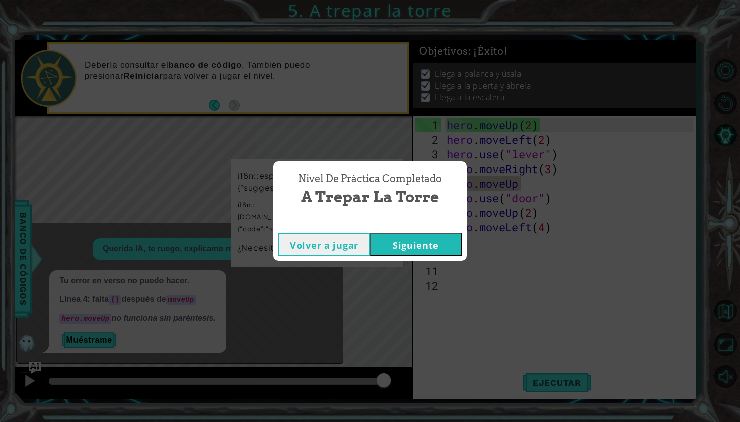
click at [365, 237] on button "Volver a jugar" at bounding box center [324, 244] width 92 height 23
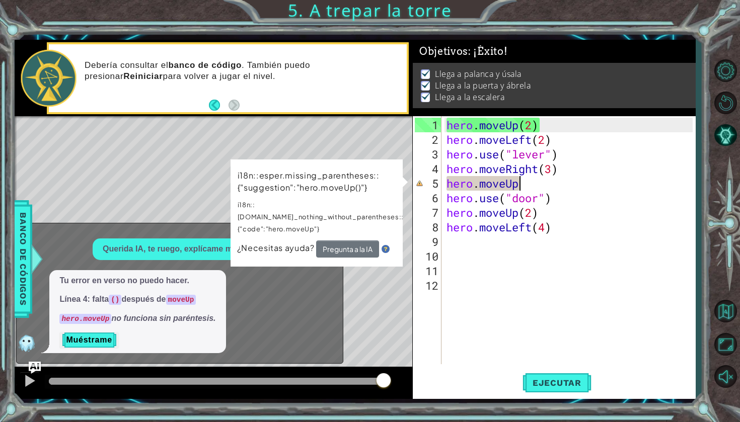
type textarea "hero.moveU"
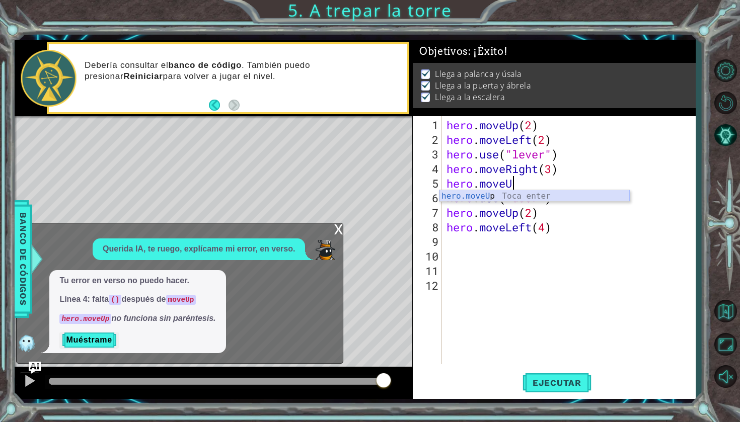
click at [517, 198] on div "hero.moveU p Toca enter" at bounding box center [534, 208] width 190 height 36
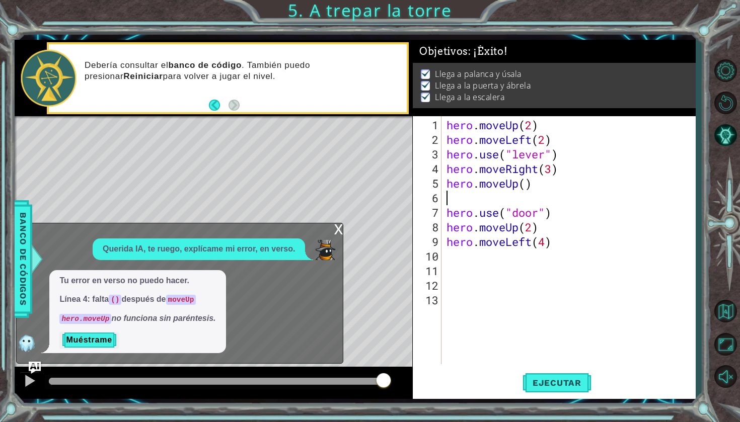
type textarea "hero.moveUp()"
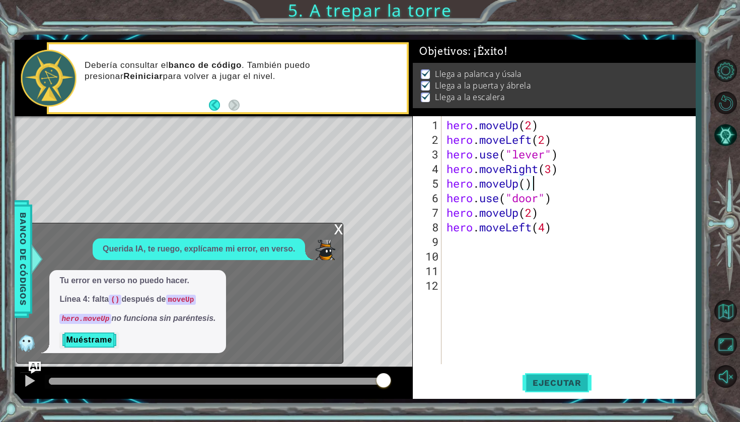
click at [545, 385] on span "Ejecutar" at bounding box center [556, 383] width 69 height 10
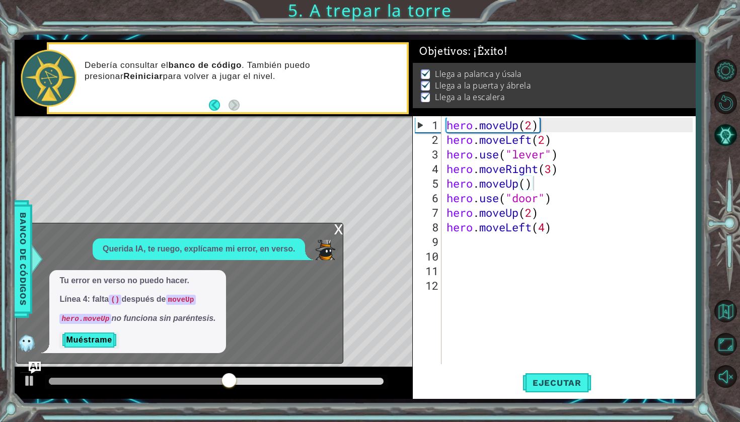
click at [337, 234] on div "x" at bounding box center [338, 228] width 9 height 10
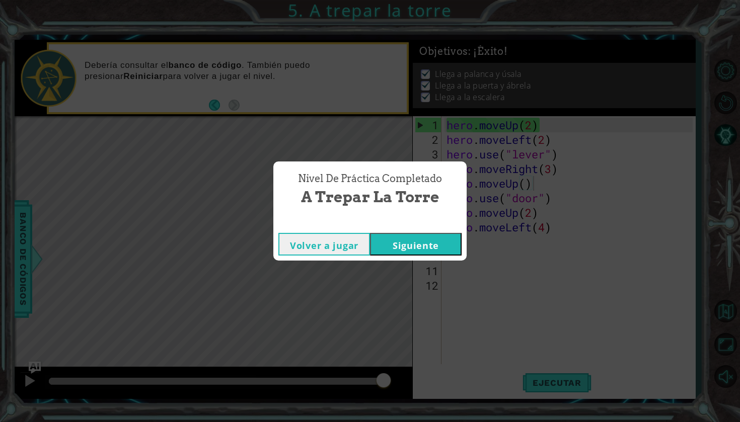
click at [435, 258] on div "Volver a jugar [GEOGRAPHIC_DATA]" at bounding box center [369, 244] width 193 height 33
click at [429, 244] on button "Siguiente" at bounding box center [416, 244] width 92 height 23
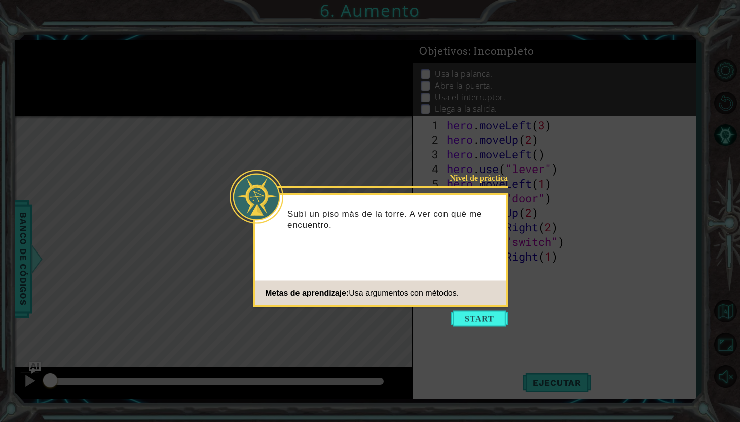
click at [471, 330] on icon at bounding box center [370, 211] width 740 height 422
click at [471, 319] on button "Start" at bounding box center [478, 319] width 57 height 16
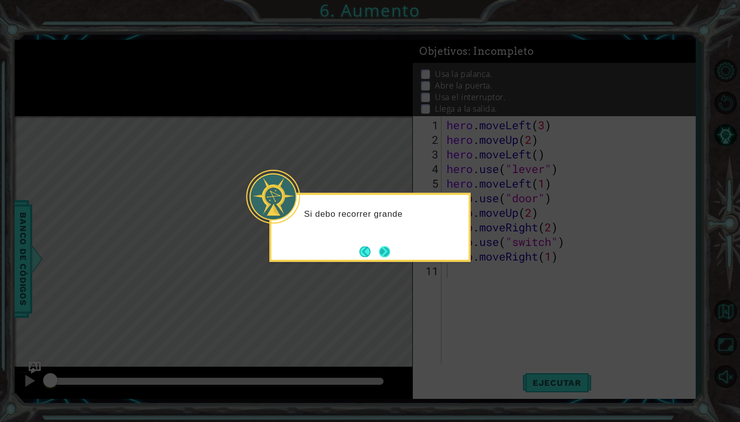
click at [391, 249] on button "Next" at bounding box center [384, 251] width 13 height 13
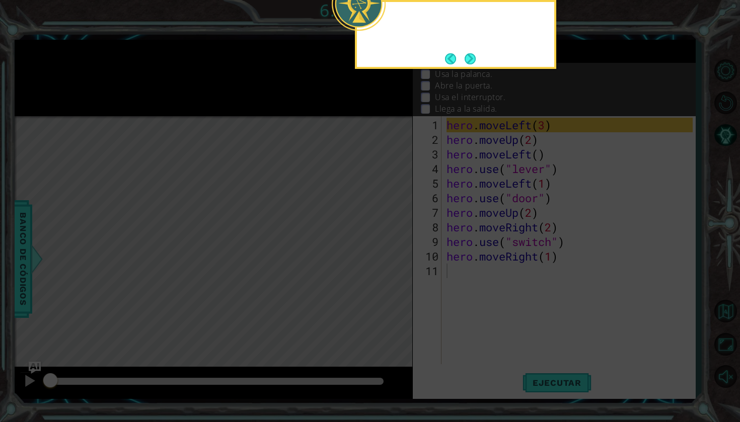
click at [391, 249] on icon at bounding box center [370, 211] width 740 height 422
click at [471, 64] on button "Next" at bounding box center [470, 58] width 11 height 11
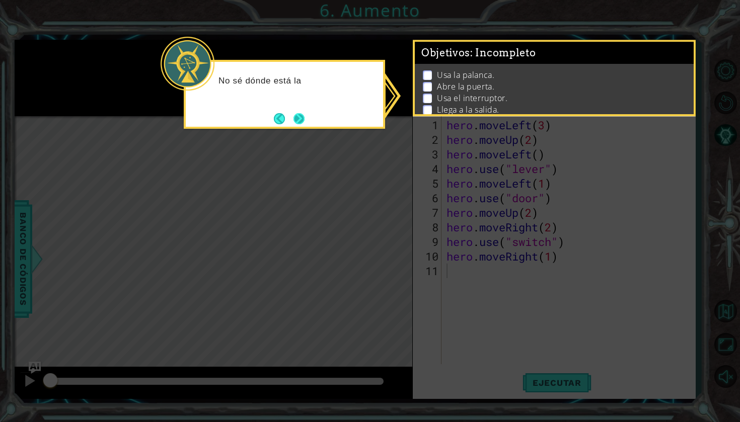
click at [293, 115] on button "Next" at bounding box center [299, 119] width 12 height 12
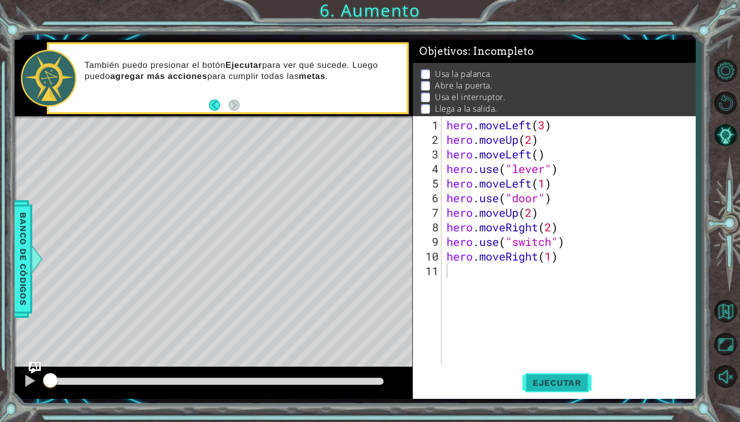
click at [536, 374] on button "Ejecutar" at bounding box center [556, 383] width 69 height 28
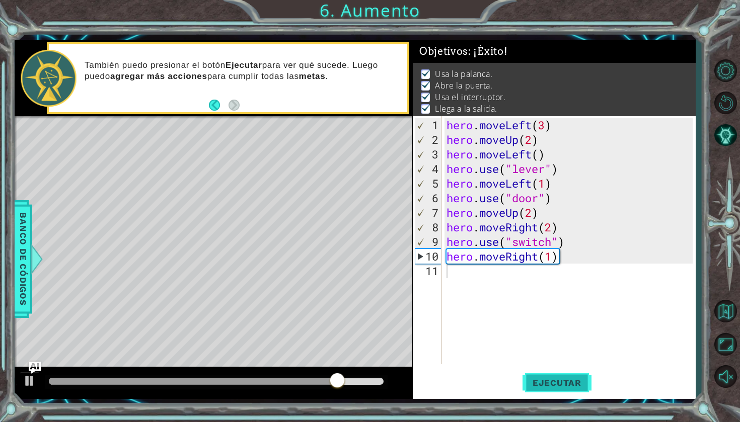
click at [536, 374] on button "Ejecutar" at bounding box center [556, 383] width 69 height 28
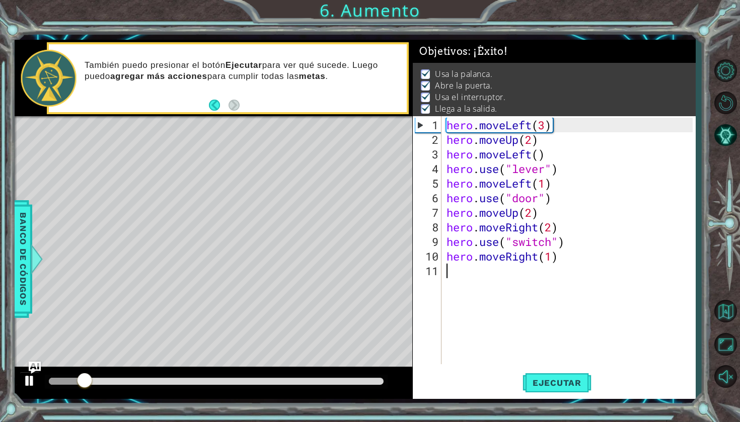
click at [23, 382] on div at bounding box center [29, 380] width 13 height 13
drag, startPoint x: 565, startPoint y: 126, endPoint x: 443, endPoint y: 121, distance: 121.9
click at [443, 120] on div "1 2 3 4 5 6 7 8 9 10 11 hero . moveLeft ( 3 ) hero . moveUp ( 2 ) hero . moveLe…" at bounding box center [553, 240] width 280 height 248
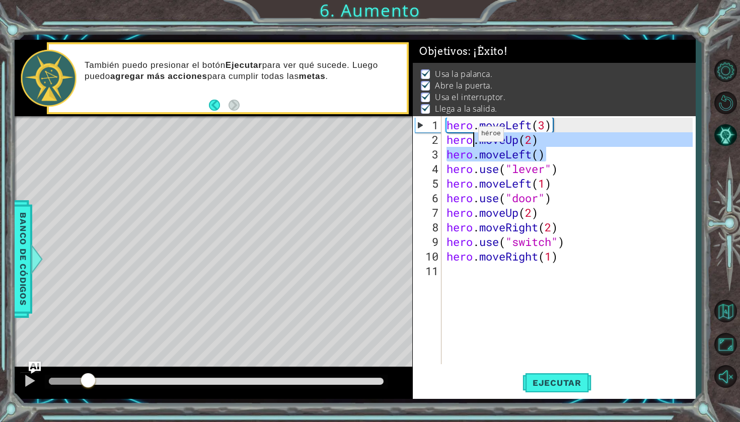
drag, startPoint x: 551, startPoint y: 149, endPoint x: 473, endPoint y: 138, distance: 79.3
click at [471, 138] on div "hero . moveLeft ( 3 ) hero . moveUp ( 2 ) hero . moveLeft ( ) hero . use ( "lev…" at bounding box center [570, 256] width 253 height 277
click at [540, 151] on div "hero . moveLeft ( 3 ) hero . moveUp ( 2 ) hero . moveLeft ( ) hero . use ( "lev…" at bounding box center [570, 256] width 253 height 277
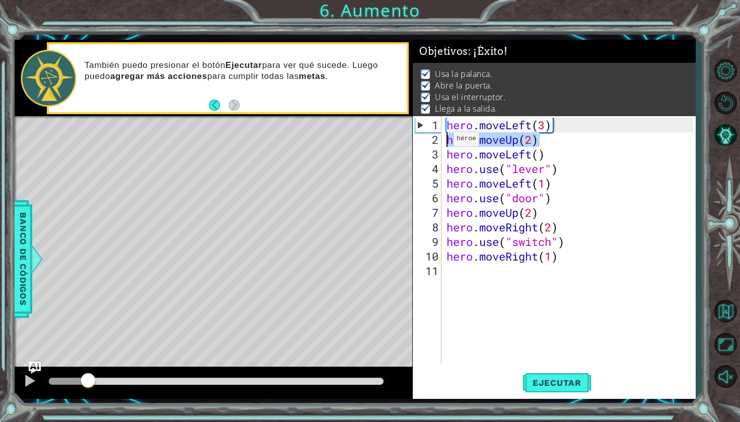
drag, startPoint x: 541, startPoint y: 142, endPoint x: 426, endPoint y: 141, distance: 114.8
click at [426, 141] on div "hero.moveLeft() 1 2 3 4 5 6 7 8 9 10 11 hero . moveLeft ( 3 ) hero . moveUp ( 2…" at bounding box center [553, 240] width 280 height 248
drag, startPoint x: 550, startPoint y: 157, endPoint x: 438, endPoint y: 154, distance: 112.3
click at [438, 154] on div "hero.moveUp(2) 1 2 3 4 5 6 7 8 9 10 11 hero . moveLeft ( 3 ) hero . moveUp ( 2 …" at bounding box center [553, 240] width 280 height 248
drag, startPoint x: 559, startPoint y: 172, endPoint x: 439, endPoint y: 171, distance: 119.8
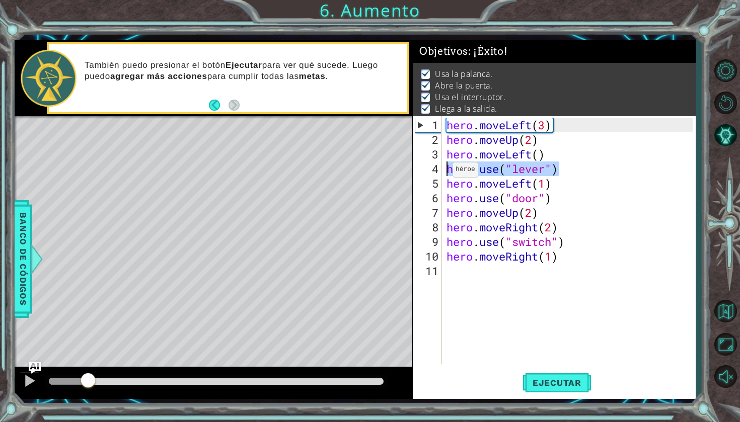
click at [439, 171] on div "hero.moveLeft() 1 2 3 4 5 6 7 8 9 10 11 hero . moveLeft ( 3 ) hero . moveUp ( 2…" at bounding box center [553, 240] width 280 height 248
drag, startPoint x: 555, startPoint y: 187, endPoint x: 441, endPoint y: 180, distance: 113.9
click at [441, 180] on div "hero.use("lever") 1 2 3 4 5 6 7 8 9 10 11 hero . moveLeft ( 3 ) hero . moveUp (…" at bounding box center [553, 240] width 280 height 248
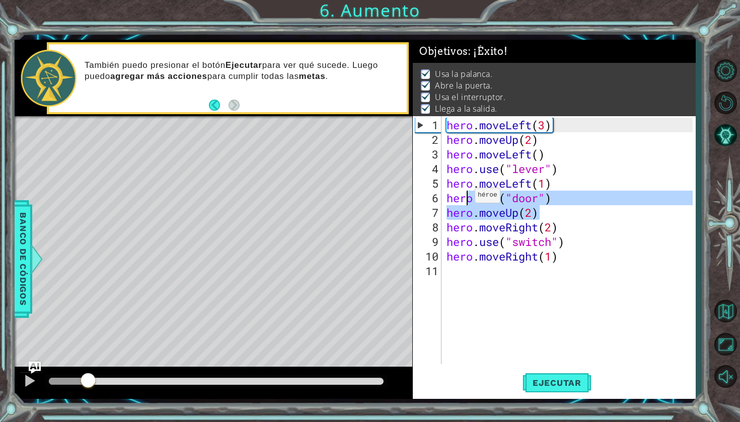
drag, startPoint x: 556, startPoint y: 205, endPoint x: 467, endPoint y: 199, distance: 89.3
click at [467, 199] on div "hero . moveLeft ( 3 ) hero . moveUp ( 2 ) hero . moveLeft ( ) hero . use ( "lev…" at bounding box center [570, 256] width 253 height 277
click at [528, 215] on div "hero . moveLeft ( 3 ) hero . moveUp ( 2 ) hero . moveLeft ( ) hero . use ( "lev…" at bounding box center [570, 256] width 253 height 277
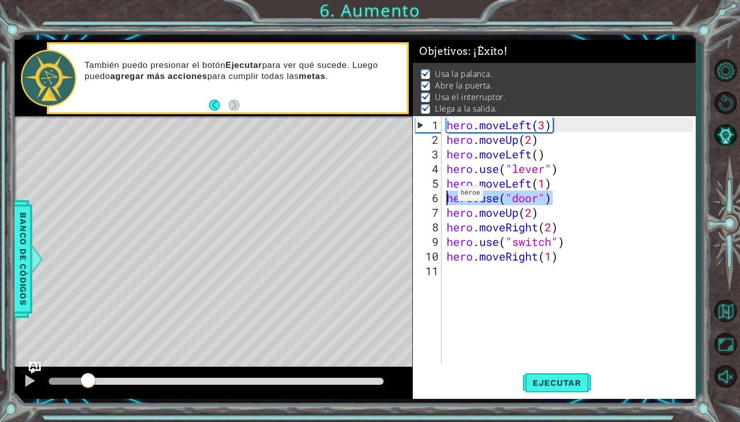
drag, startPoint x: 557, startPoint y: 200, endPoint x: 448, endPoint y: 197, distance: 108.7
click at [448, 197] on div "hero . moveLeft ( 3 ) hero . moveUp ( 2 ) hero . moveLeft ( ) hero . use ( "lev…" at bounding box center [570, 256] width 253 height 277
drag, startPoint x: 537, startPoint y: 212, endPoint x: 416, endPoint y: 212, distance: 120.8
click at [416, 212] on div "hero.use("door") 1 2 3 4 5 6 7 8 9 10 11 hero . moveLeft ( 3 ) hero . moveUp ( …" at bounding box center [553, 240] width 280 height 248
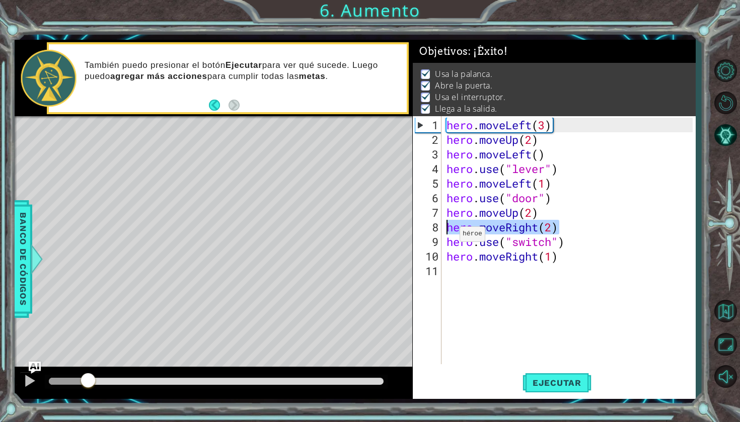
drag, startPoint x: 558, startPoint y: 229, endPoint x: 440, endPoint y: 222, distance: 118.5
click at [440, 222] on div "hero.moveUp(2) 1 2 3 4 5 6 7 8 9 10 11 hero . moveLeft ( 3 ) hero . moveUp ( 2 …" at bounding box center [553, 240] width 280 height 248
drag, startPoint x: 566, startPoint y: 244, endPoint x: 440, endPoint y: 243, distance: 126.3
click at [441, 242] on div "hero.moveRight(2) 1 2 3 4 5 6 7 8 9 10 11 hero . moveLeft ( 3 ) hero . moveUp (…" at bounding box center [553, 240] width 280 height 248
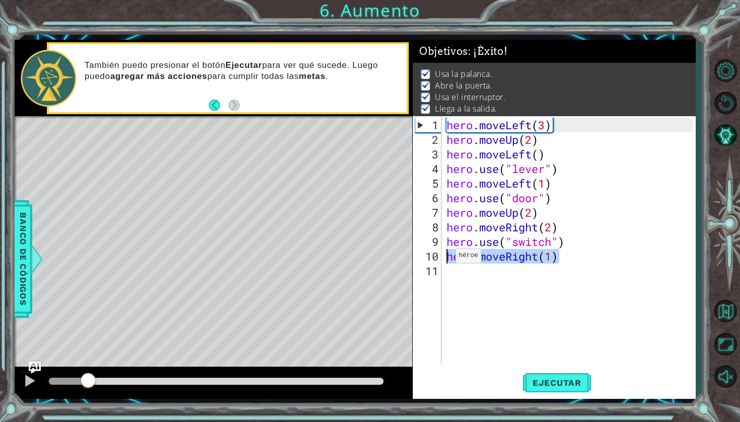
drag, startPoint x: 559, startPoint y: 260, endPoint x: 424, endPoint y: 258, distance: 135.4
click at [424, 258] on div "hero.use("switch") 1 2 3 4 5 6 7 8 9 10 11 hero . moveLeft ( 3 ) hero . moveUp …" at bounding box center [553, 240] width 280 height 248
type textarea "hero.moveRight(1)"
